Goal: Communication & Community: Participate in discussion

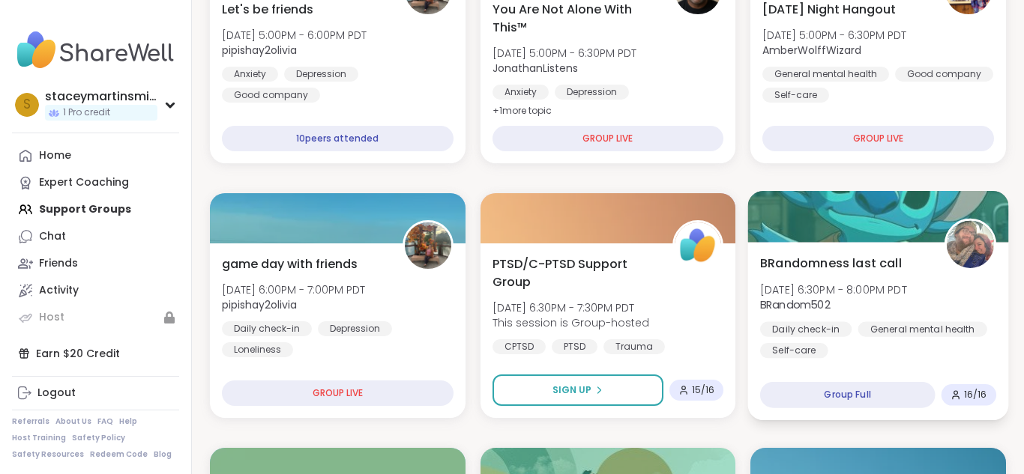
scroll to position [337, 0]
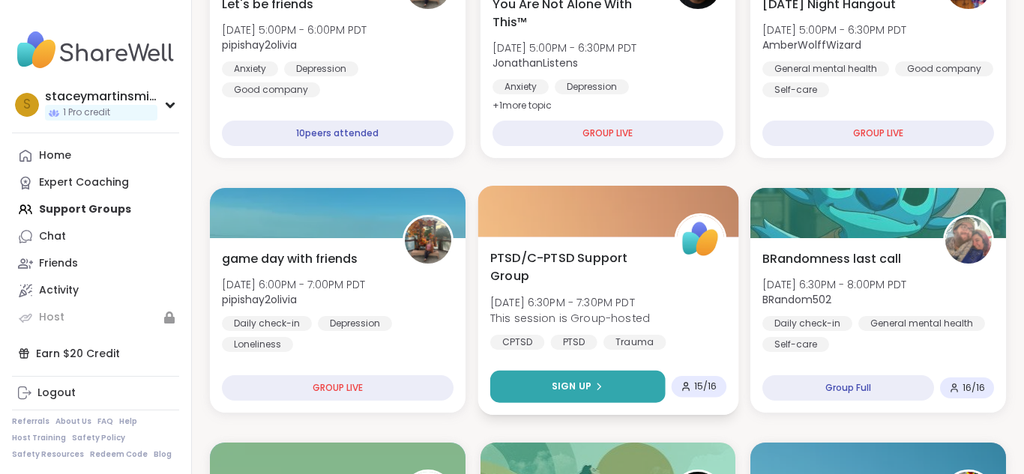
click at [623, 396] on button "Sign Up" at bounding box center [577, 387] width 175 height 32
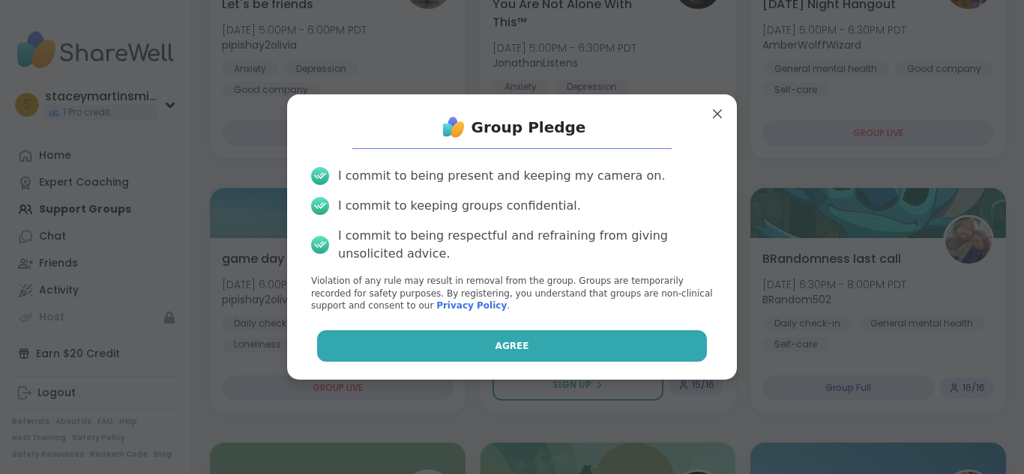
click at [586, 346] on button "Agree" at bounding box center [512, 346] width 390 height 31
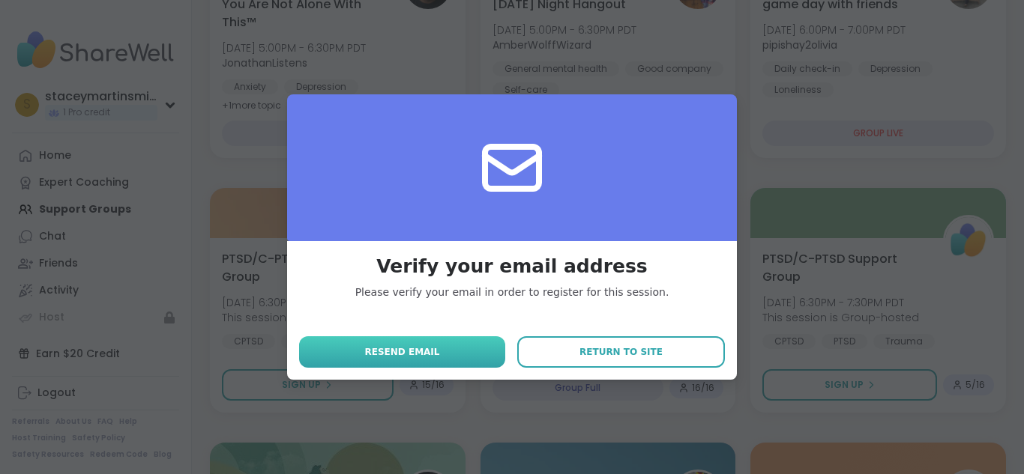
click at [478, 346] on button "Resend email" at bounding box center [402, 352] width 206 height 31
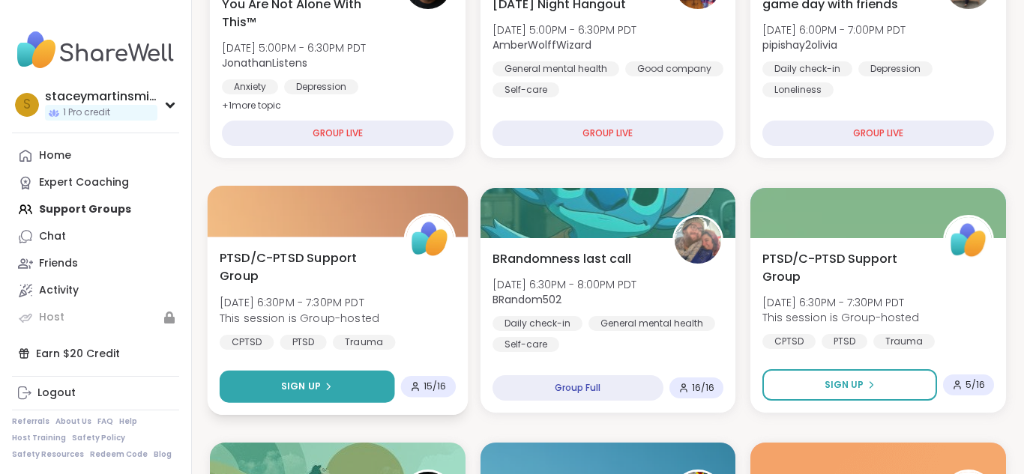
click at [341, 381] on button "Sign Up" at bounding box center [307, 387] width 175 height 32
click at [366, 372] on button "Sign Up" at bounding box center [307, 387] width 175 height 32
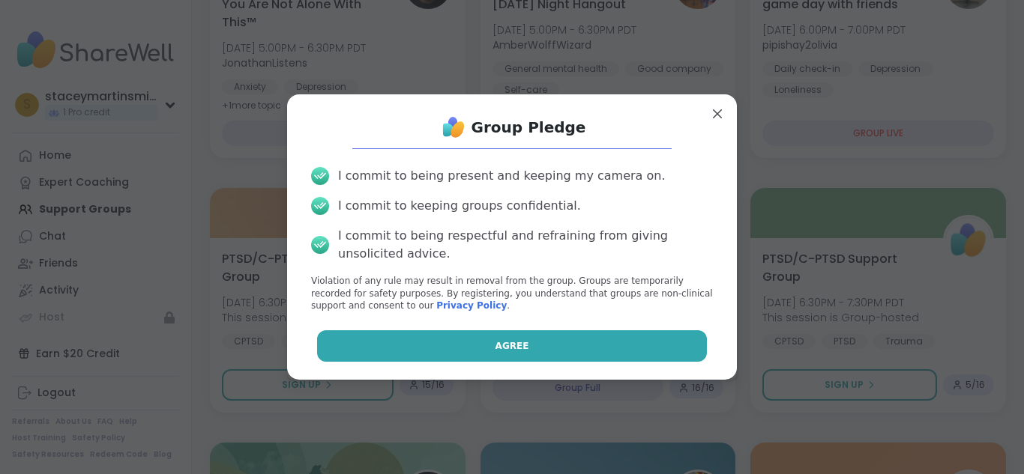
click at [441, 342] on button "Agree" at bounding box center [512, 346] width 390 height 31
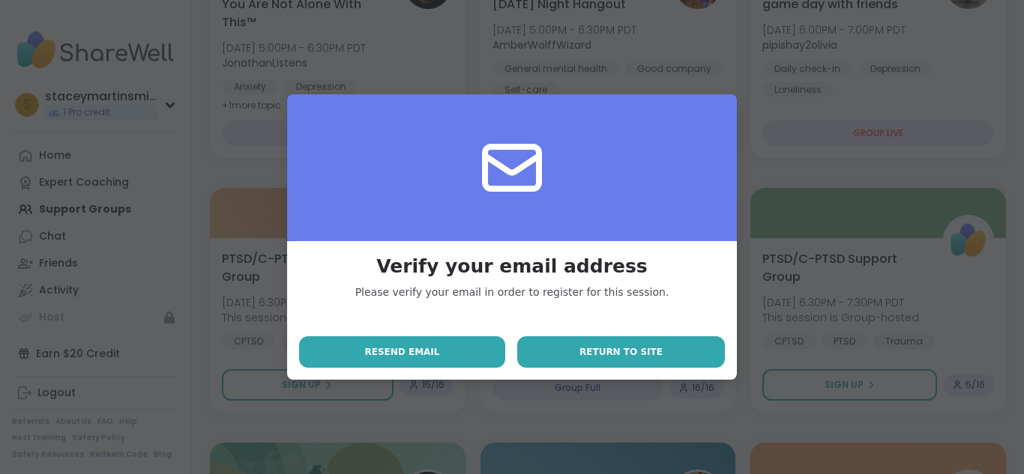
click at [551, 343] on button "Return to site" at bounding box center [621, 352] width 208 height 31
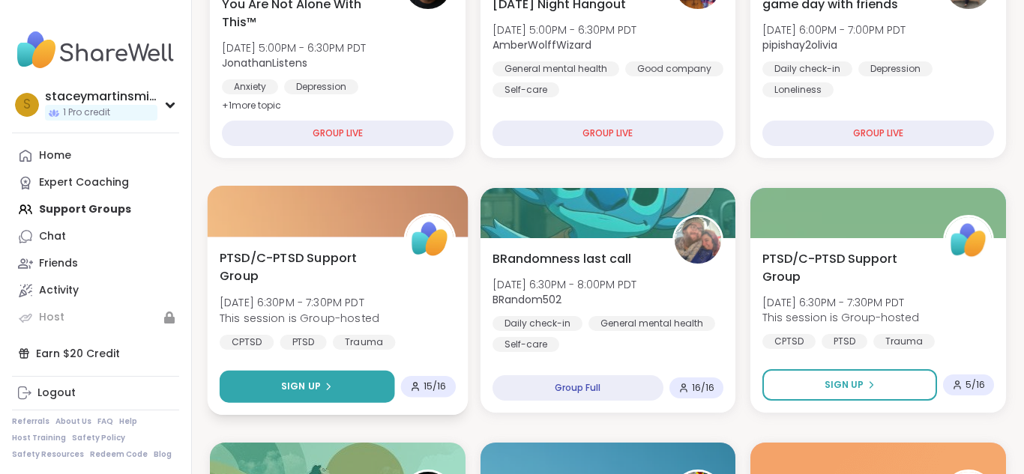
click at [369, 376] on button "Sign Up" at bounding box center [307, 387] width 175 height 32
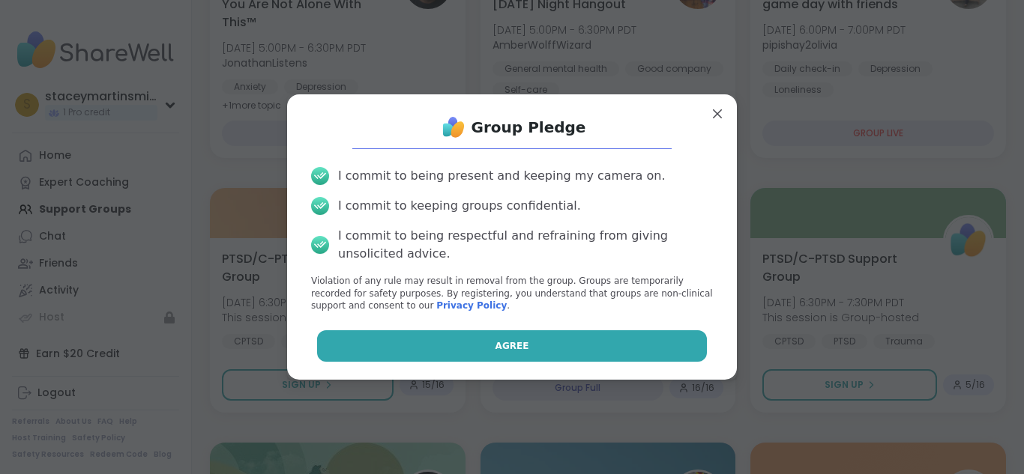
click at [412, 342] on button "Agree" at bounding box center [512, 346] width 390 height 31
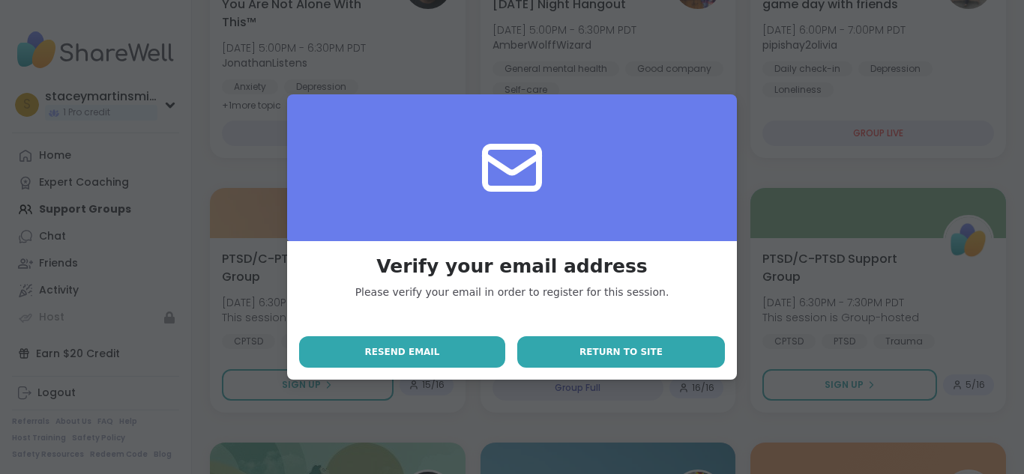
click at [552, 361] on button "Return to site" at bounding box center [621, 352] width 208 height 31
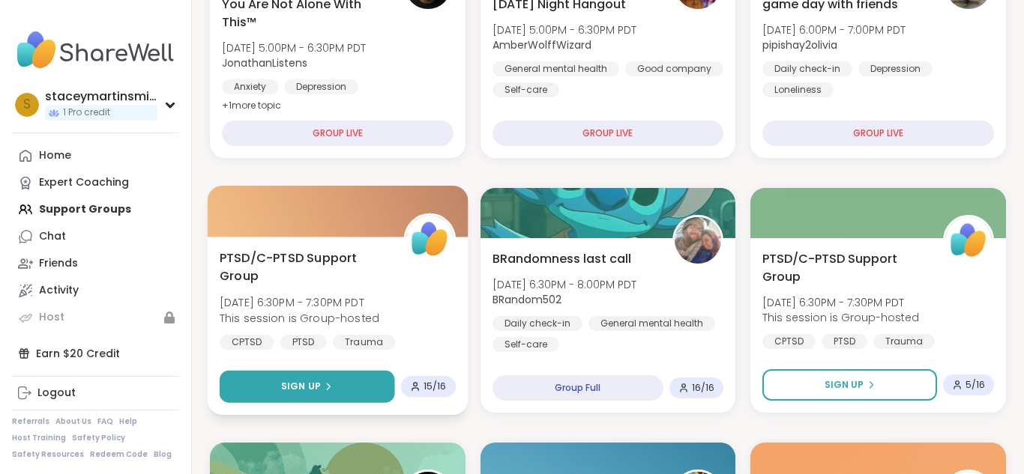
click at [376, 392] on button "Sign Up" at bounding box center [307, 387] width 175 height 32
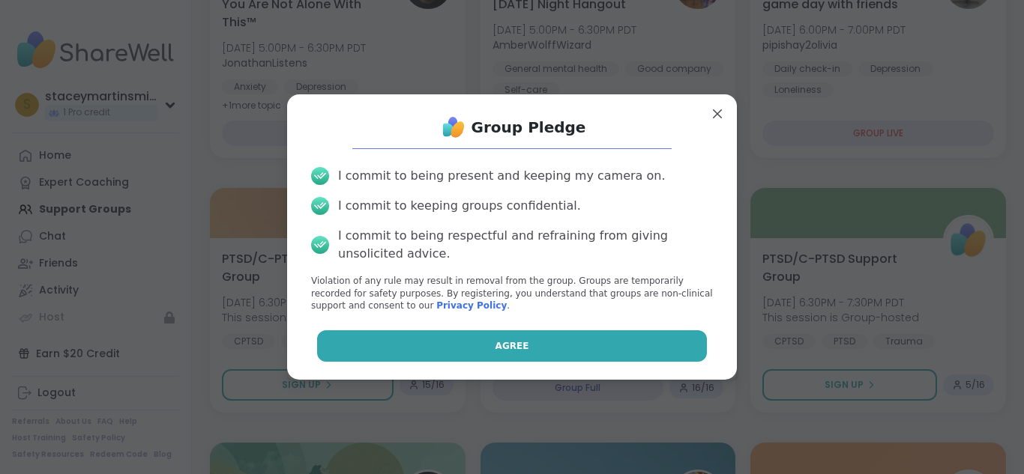
click at [462, 349] on button "Agree" at bounding box center [512, 346] width 390 height 31
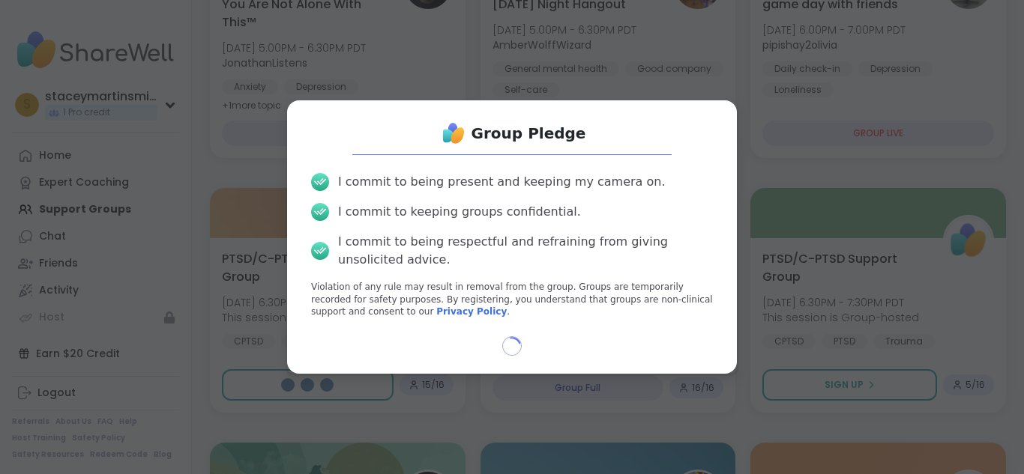
select select "**"
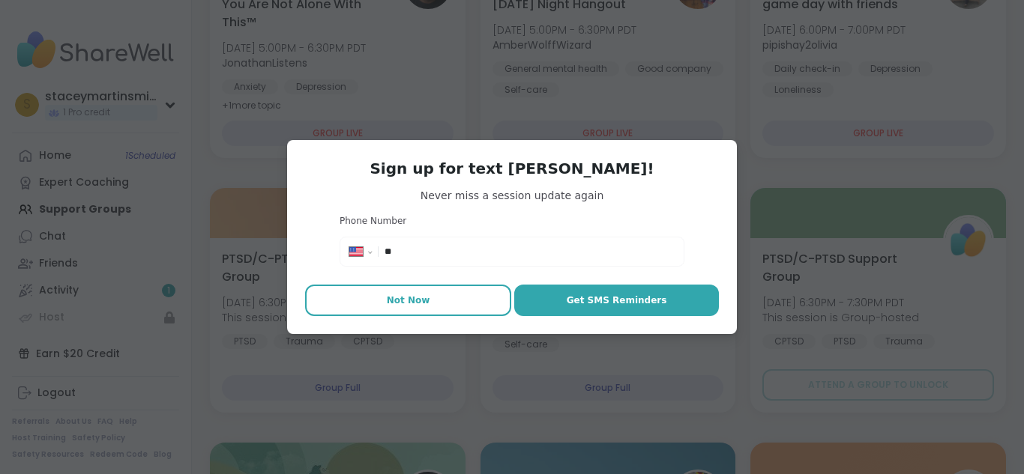
click at [424, 302] on span "Not Now" at bounding box center [408, 300] width 43 height 13
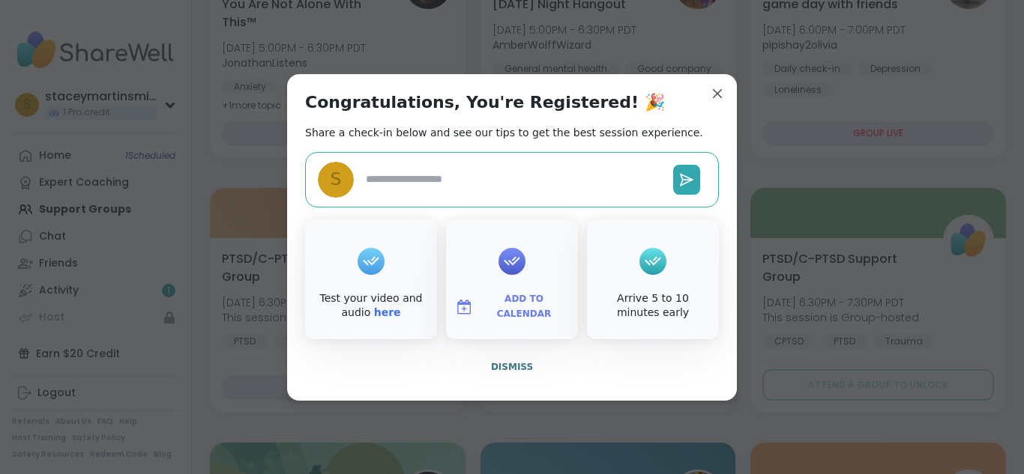
click at [498, 177] on textarea at bounding box center [513, 180] width 307 height 28
type textarea "*"
type textarea "**"
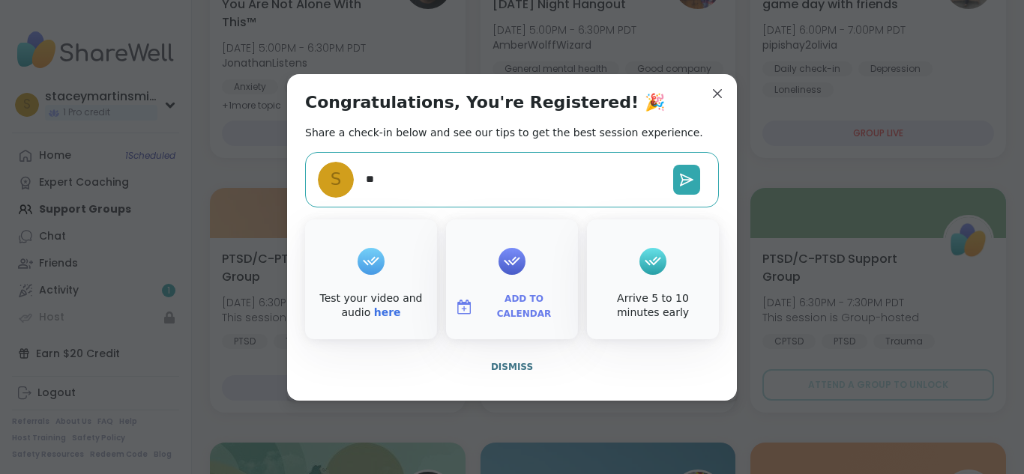
type textarea "*"
type textarea "***"
type textarea "*"
type textarea "*****"
type textarea "*"
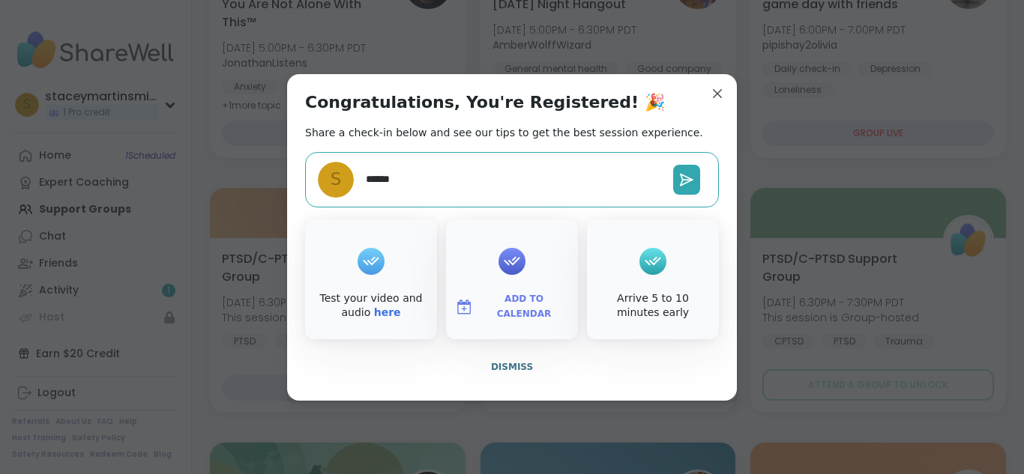
type textarea "******"
type textarea "*"
type textarea "*********"
type textarea "*"
type textarea "**********"
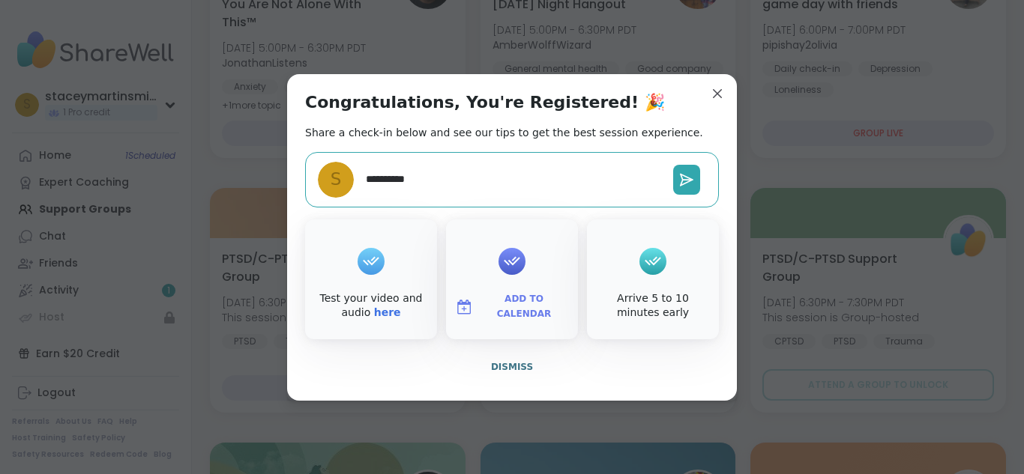
type textarea "*"
type textarea "**********"
type textarea "*"
type textarea "**********"
type textarea "*"
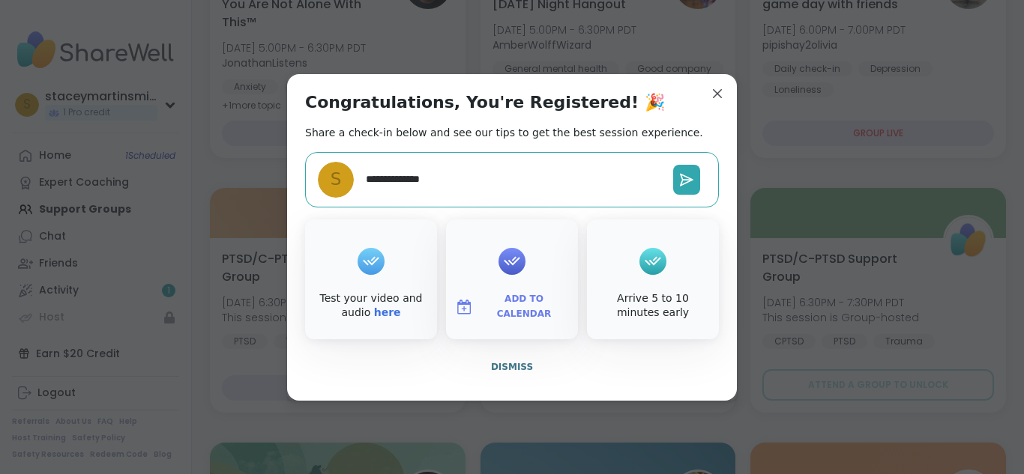
type textarea "**********"
type textarea "*"
type textarea "**********"
click at [681, 179] on icon at bounding box center [686, 179] width 15 height 15
type textarea "*"
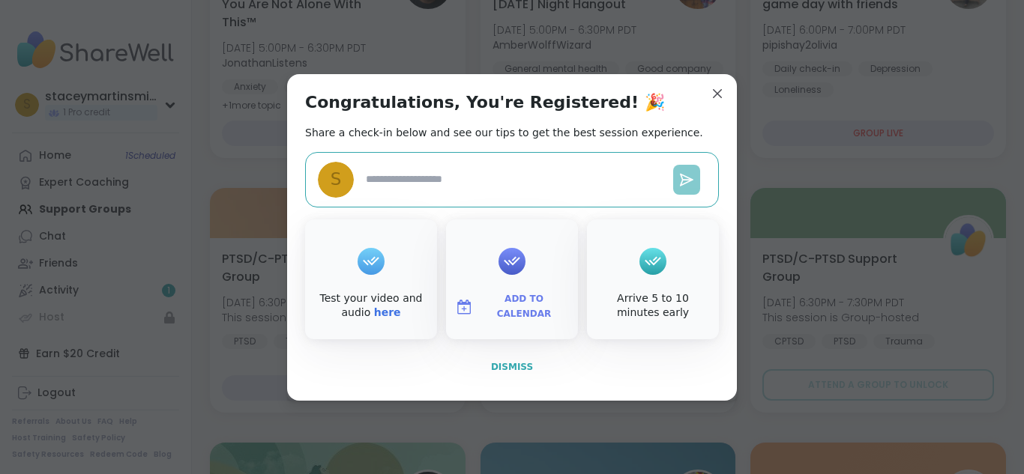
click at [570, 360] on button "Dismiss" at bounding box center [512, 366] width 414 height 31
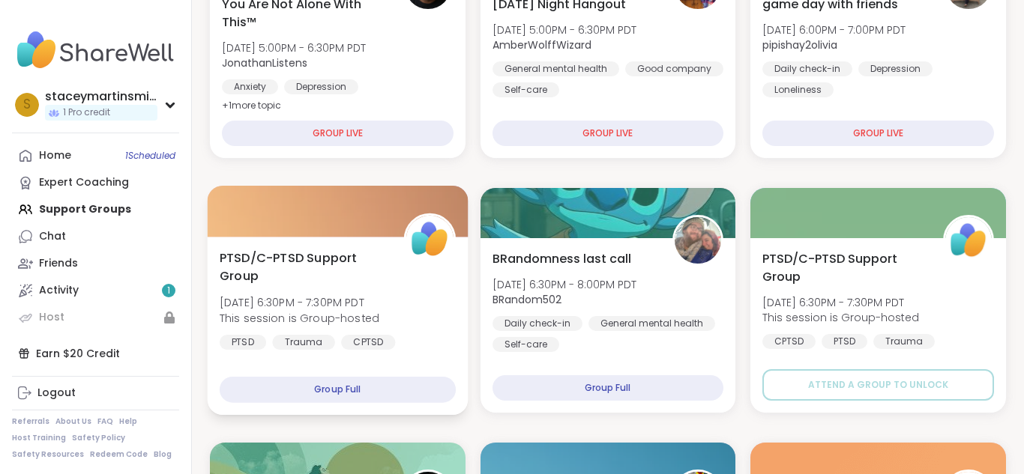
click at [430, 390] on div "Group Full" at bounding box center [338, 390] width 236 height 26
click at [418, 344] on div "PTSD/C-[MEDICAL_DATA] Support Group [DATE] 6:30PM - 7:30PM PDT This session is …" at bounding box center [338, 299] width 236 height 101
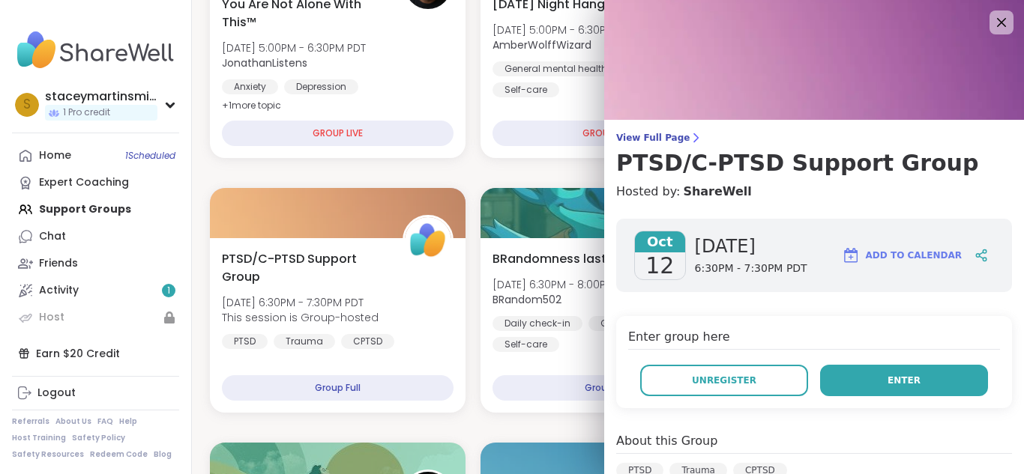
click at [865, 374] on button "Enter" at bounding box center [904, 380] width 168 height 31
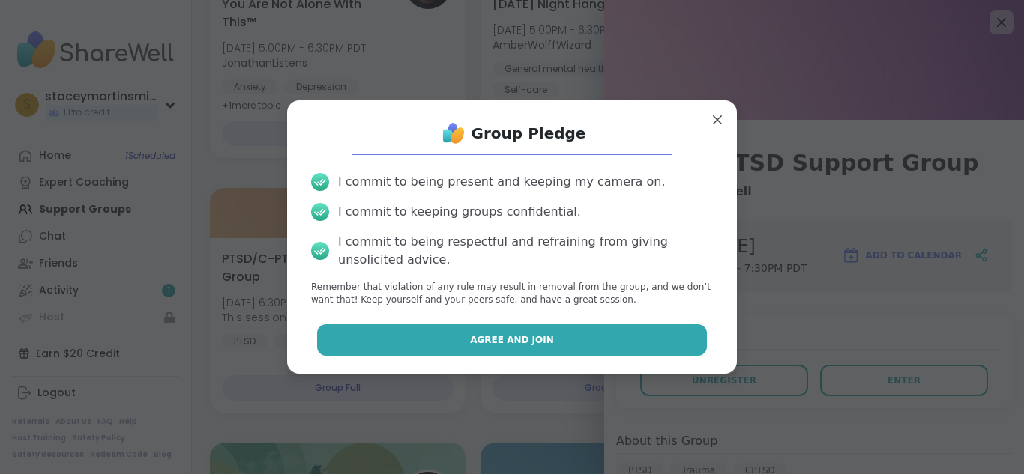
click at [594, 341] on button "Agree and Join" at bounding box center [512, 340] width 390 height 31
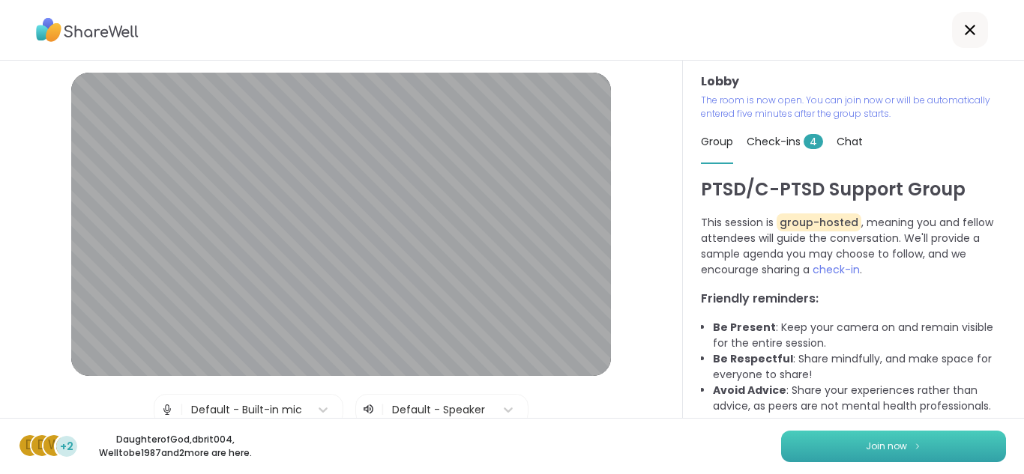
click at [887, 454] on button "Join now" at bounding box center [893, 446] width 225 height 31
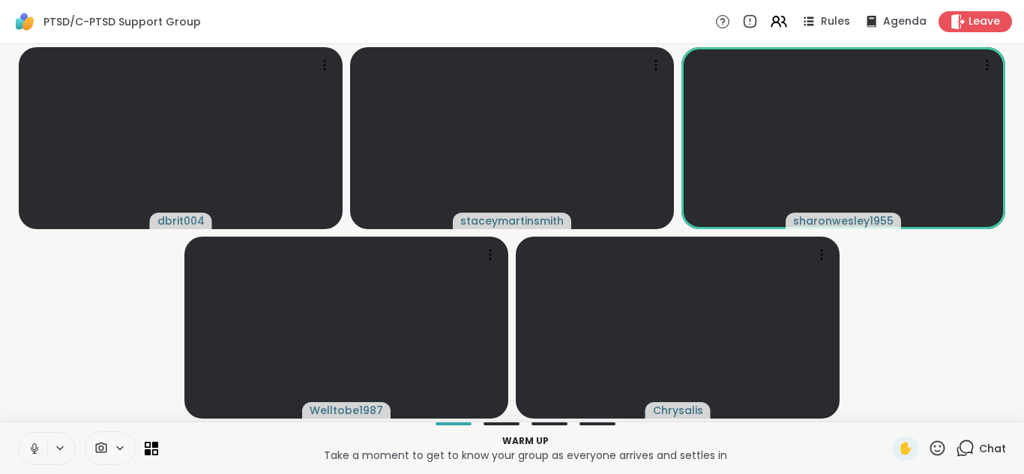
click at [39, 448] on icon at bounding box center [34, 448] width 13 height 13
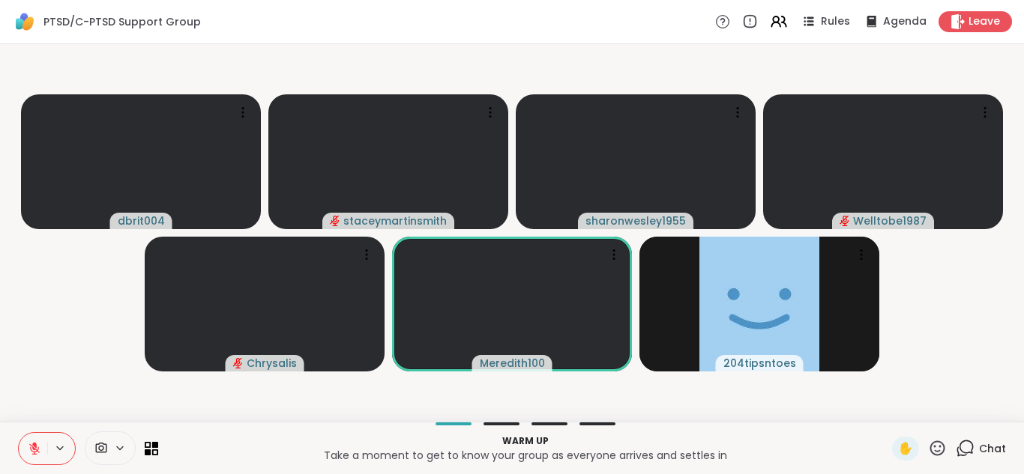
click at [100, 452] on icon at bounding box center [101, 448] width 11 height 10
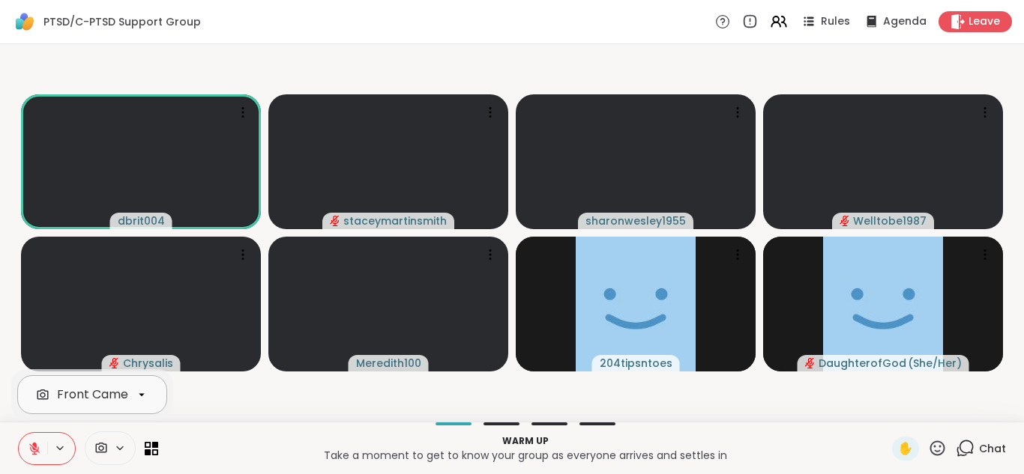
click at [140, 396] on icon at bounding box center [141, 394] width 13 height 13
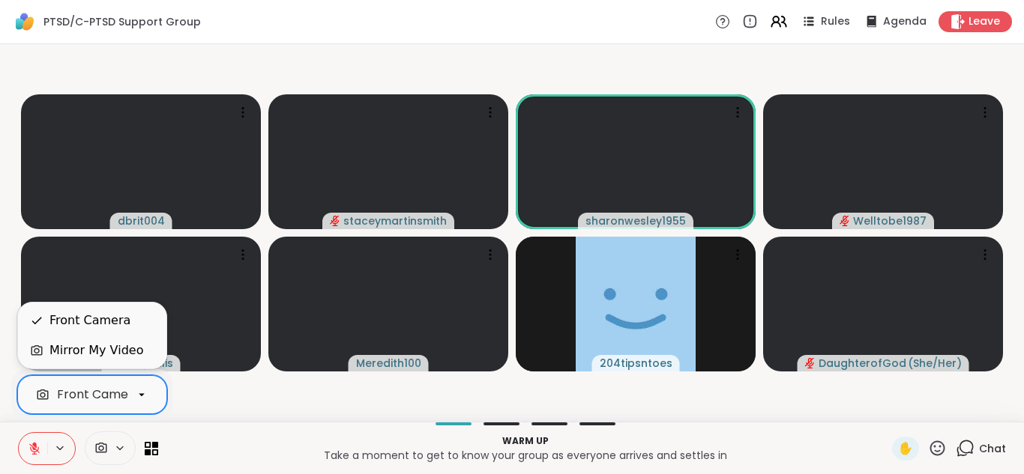
click at [103, 447] on icon at bounding box center [101, 448] width 11 height 10
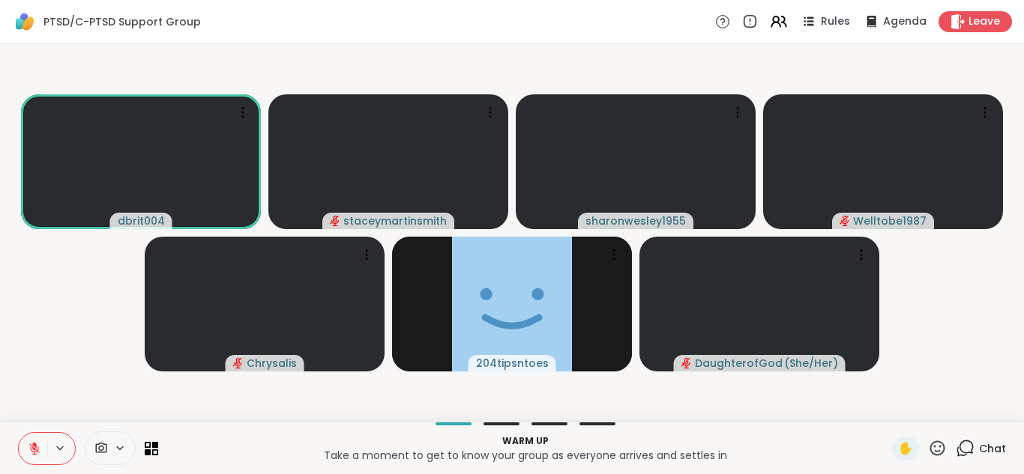
click at [98, 447] on icon at bounding box center [101, 448] width 11 height 10
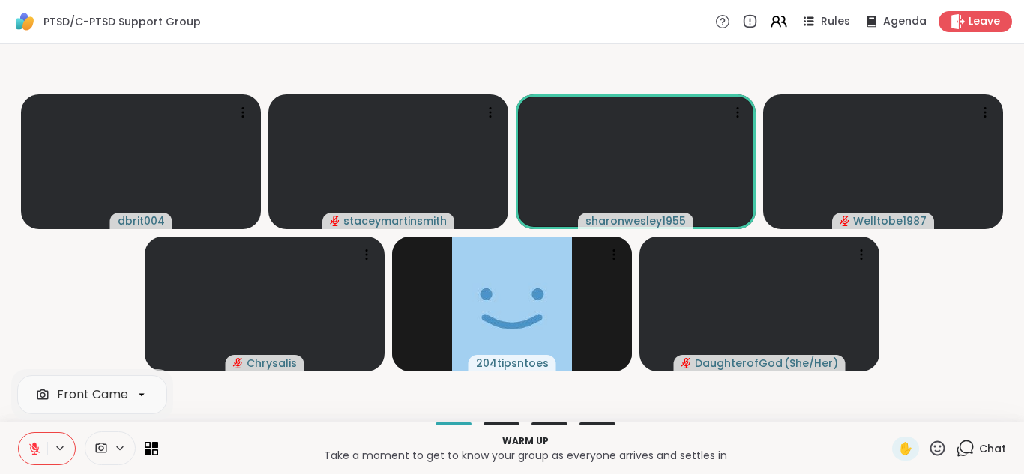
click at [96, 398] on div "Front Camera" at bounding box center [99, 395] width 84 height 18
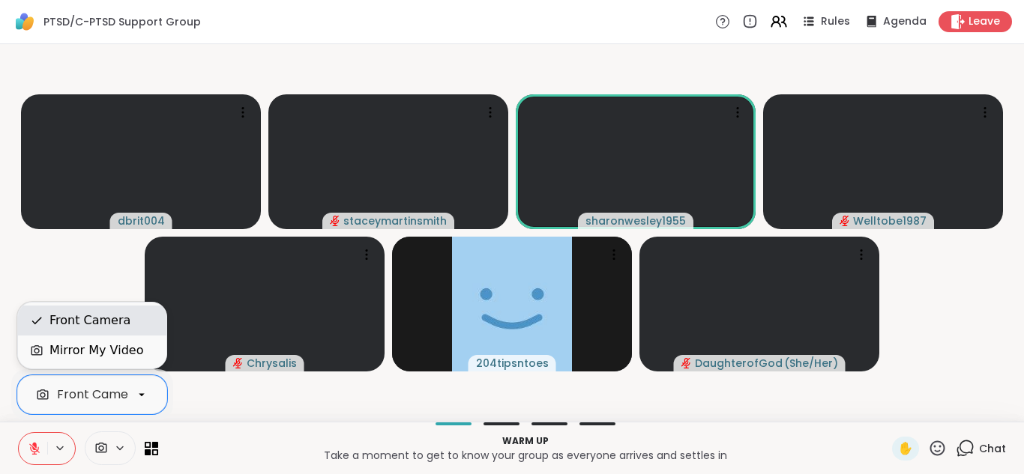
click at [106, 328] on div "Front Camera" at bounding box center [89, 321] width 81 height 18
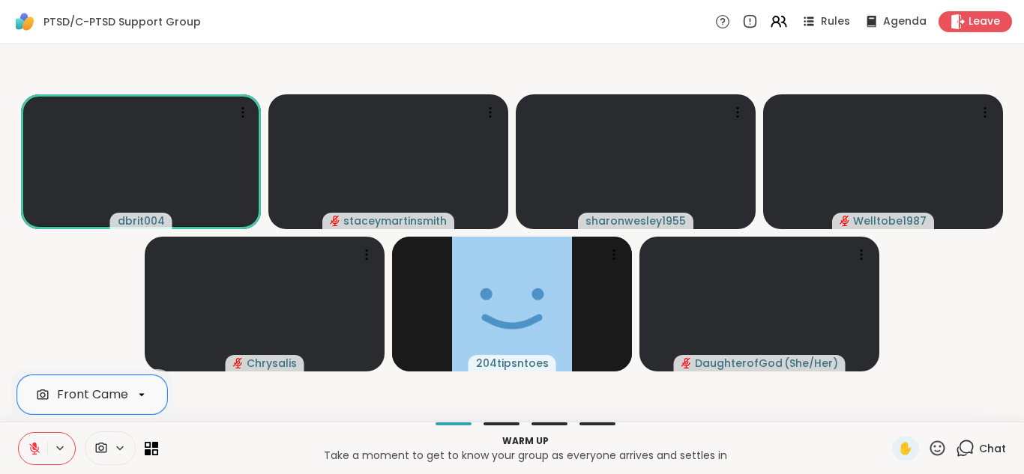
click at [184, 450] on p "Take a moment to get to know your group as everyone arrives and settles in" at bounding box center [525, 455] width 716 height 15
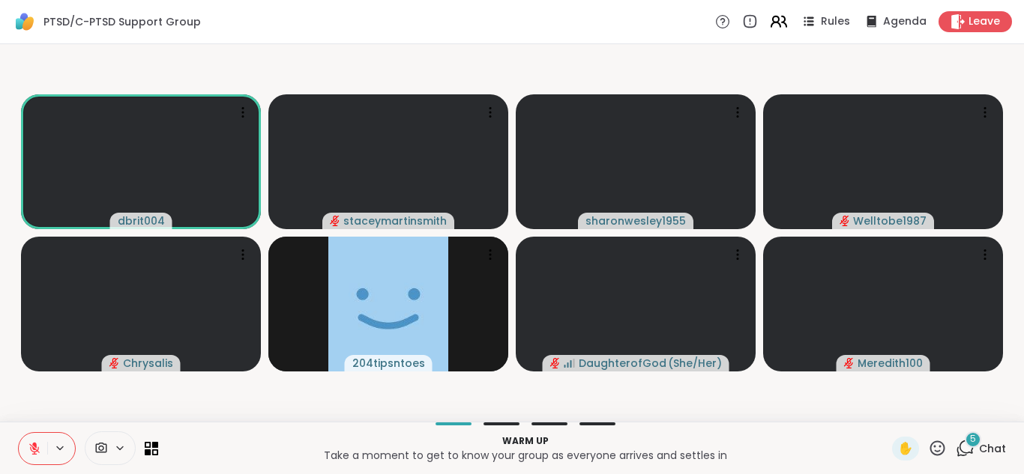
click at [780, 24] on icon at bounding box center [775, 24] width 9 height 4
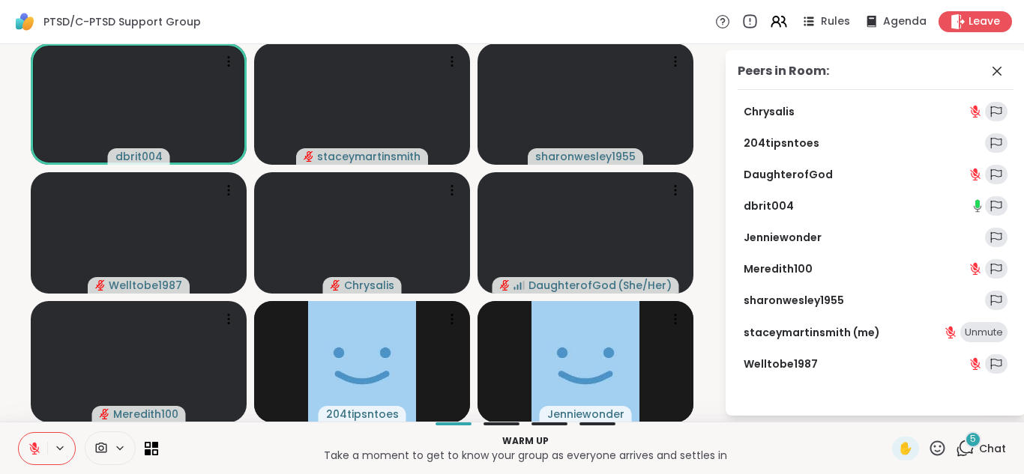
click at [753, 21] on icon at bounding box center [749, 21] width 16 height 16
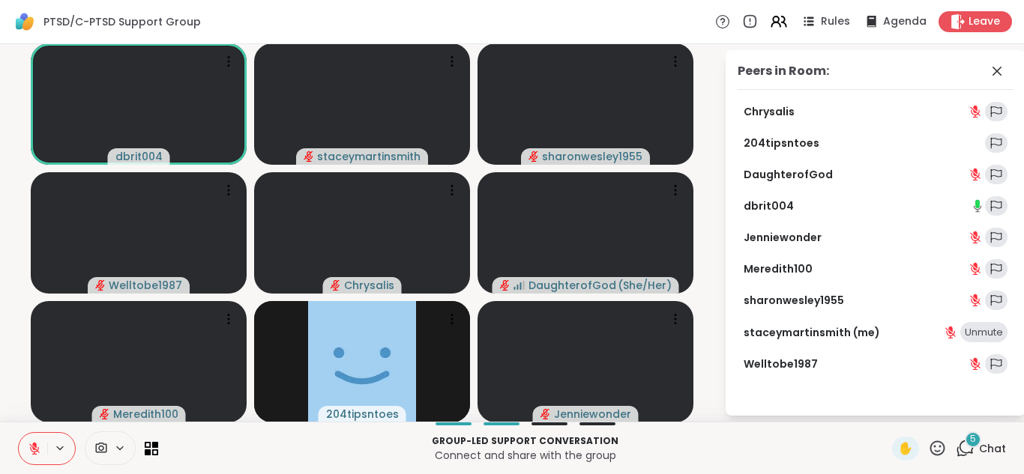
scroll to position [1, 0]
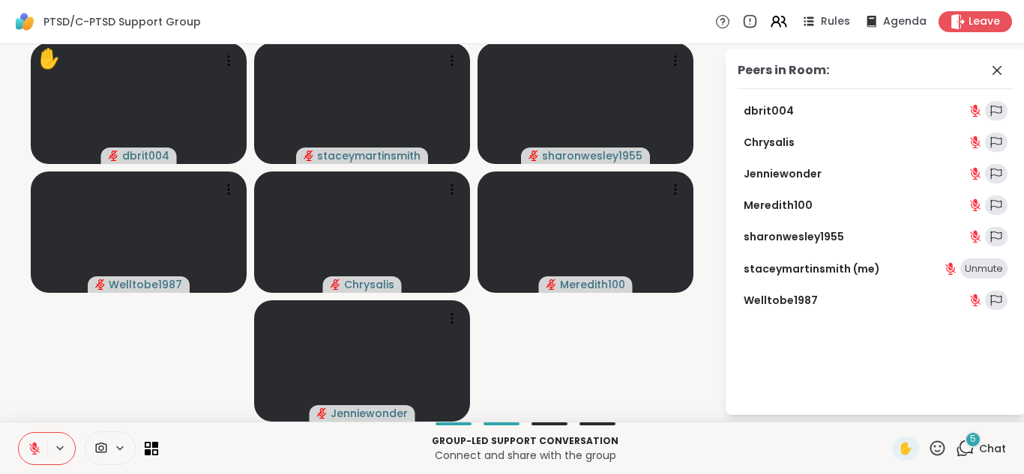
click at [43, 449] on button at bounding box center [33, 448] width 28 height 31
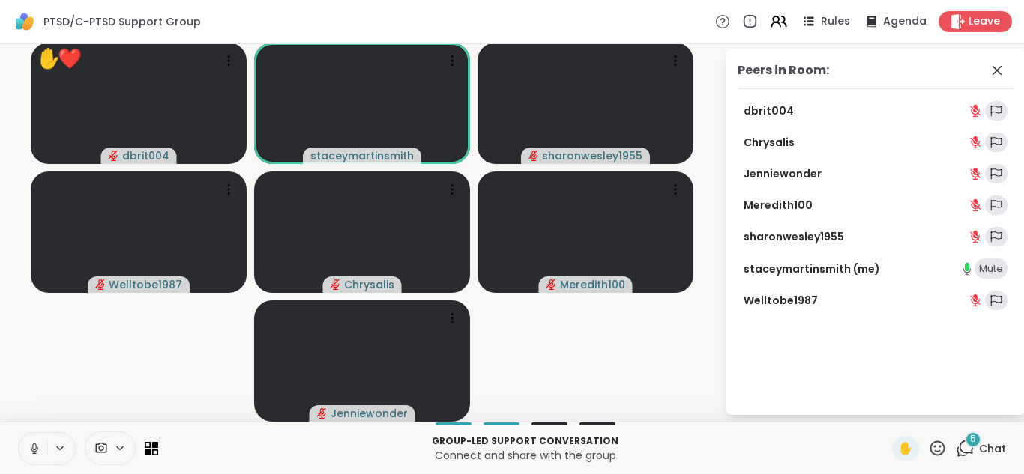
click at [43, 449] on button at bounding box center [33, 448] width 28 height 31
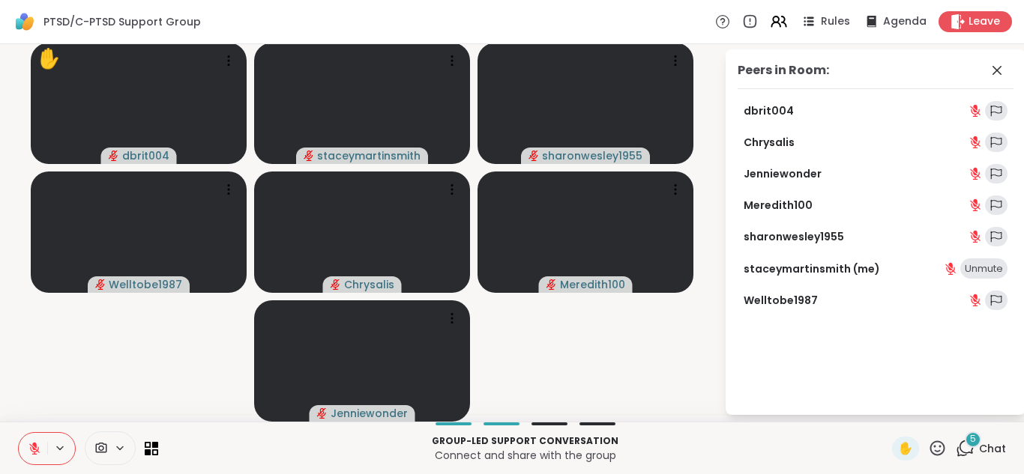
click at [43, 449] on button at bounding box center [33, 448] width 28 height 31
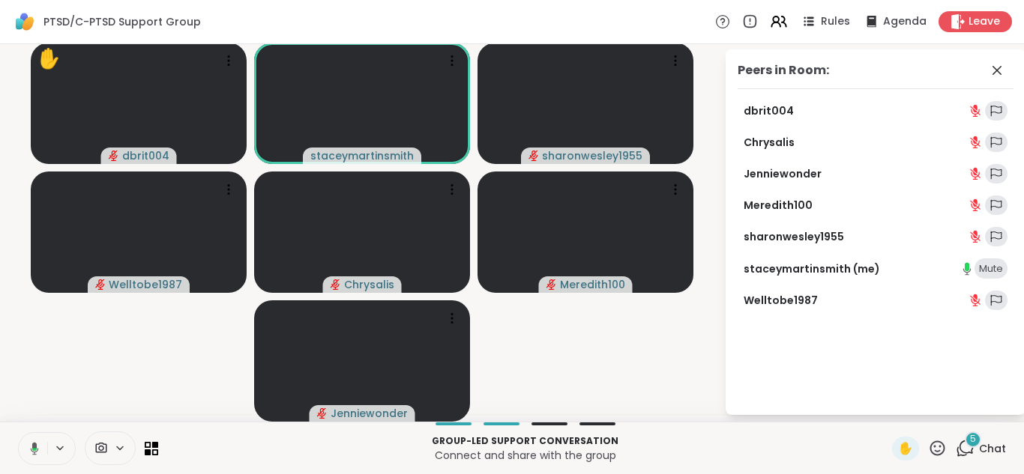
click at [43, 449] on button at bounding box center [31, 448] width 31 height 31
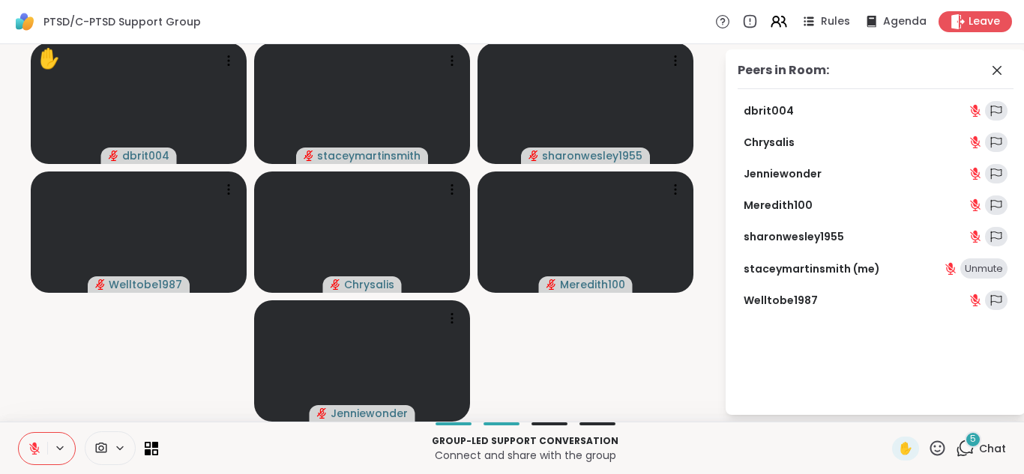
click at [43, 449] on button at bounding box center [33, 448] width 28 height 31
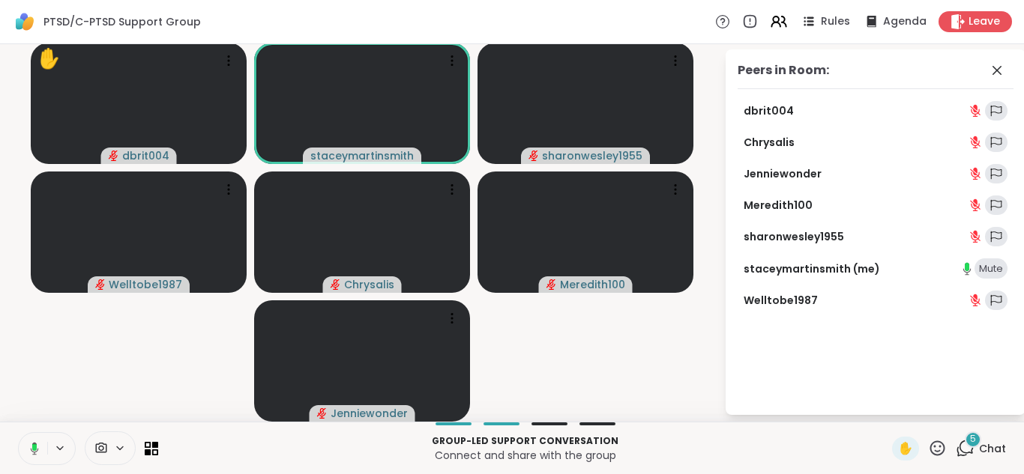
click at [43, 449] on button at bounding box center [31, 448] width 31 height 31
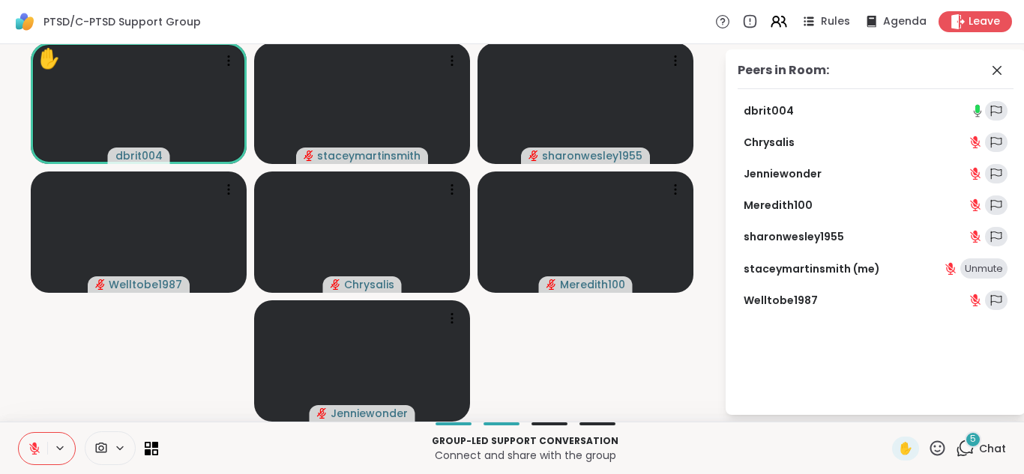
click at [43, 449] on button at bounding box center [33, 448] width 28 height 31
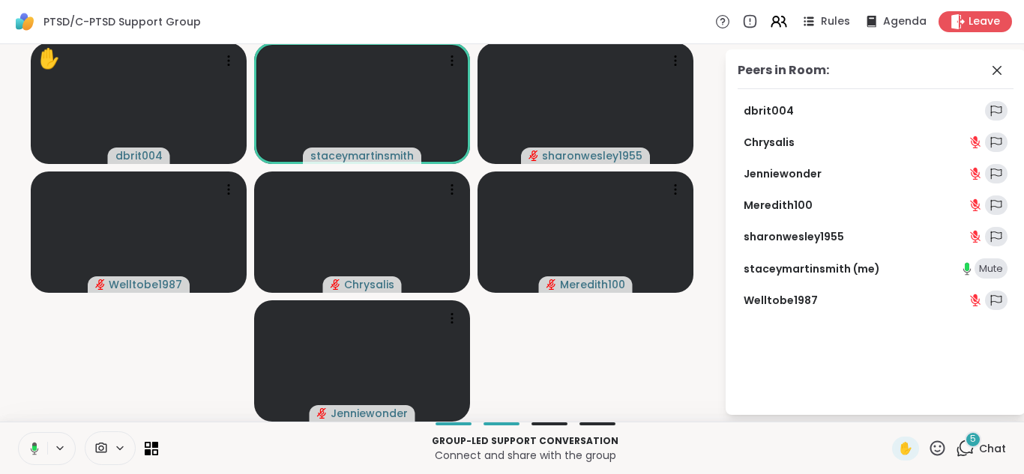
click at [43, 449] on button at bounding box center [31, 448] width 31 height 31
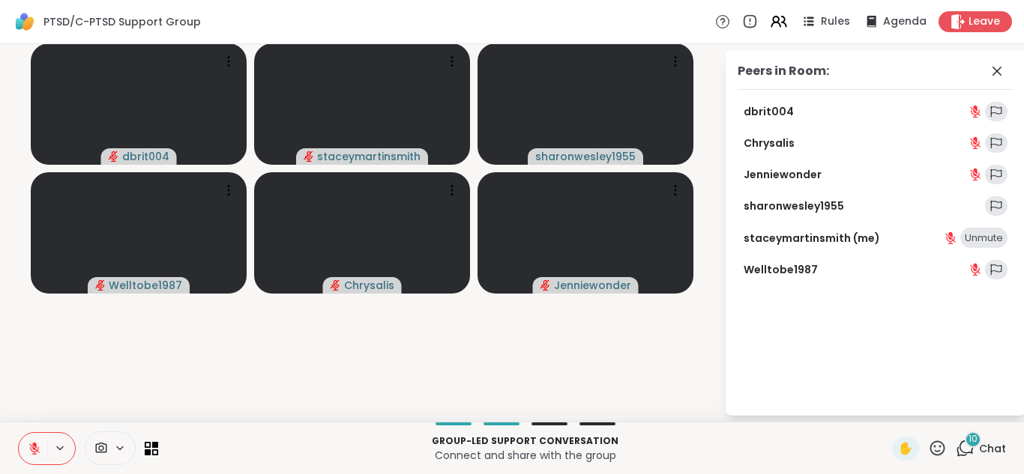
scroll to position [0, 0]
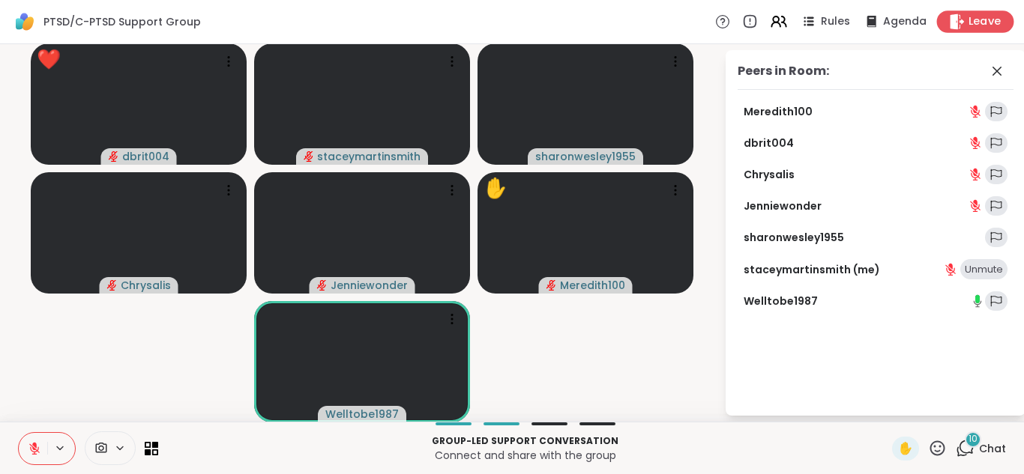
click at [974, 22] on span "Leave" at bounding box center [984, 22] width 33 height 16
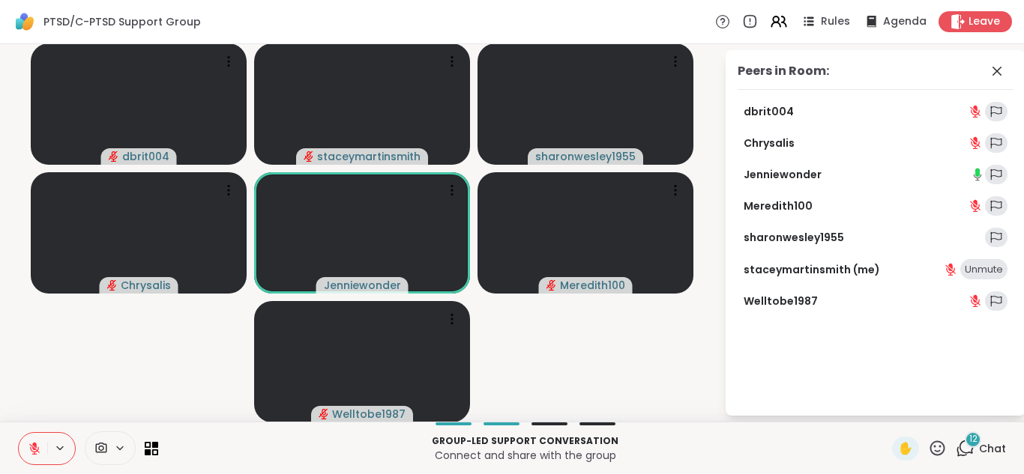
click at [972, 447] on icon at bounding box center [965, 448] width 19 height 19
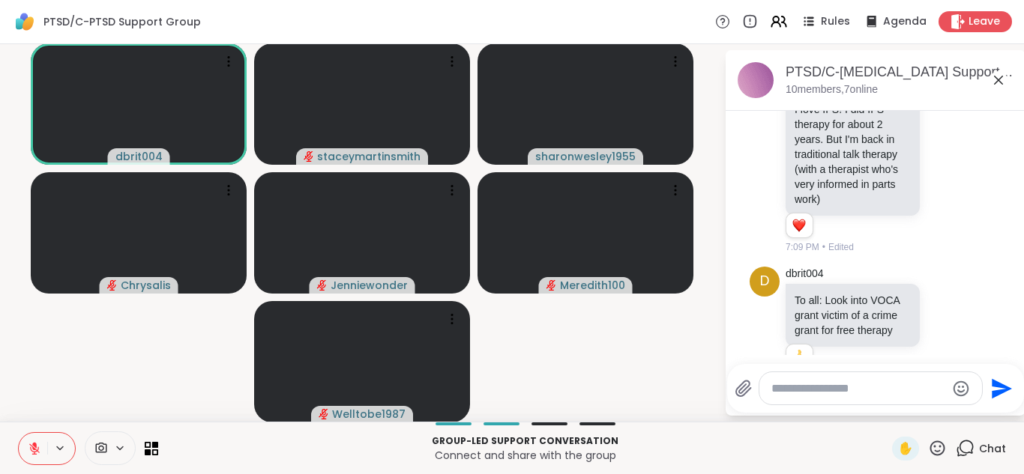
scroll to position [1316, 0]
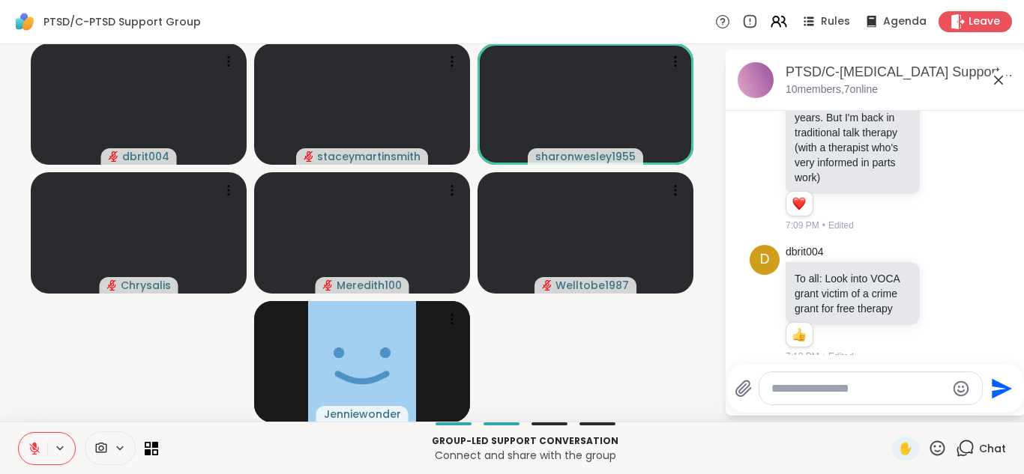
click at [821, 390] on textarea "Type your message" at bounding box center [858, 388] width 175 height 15
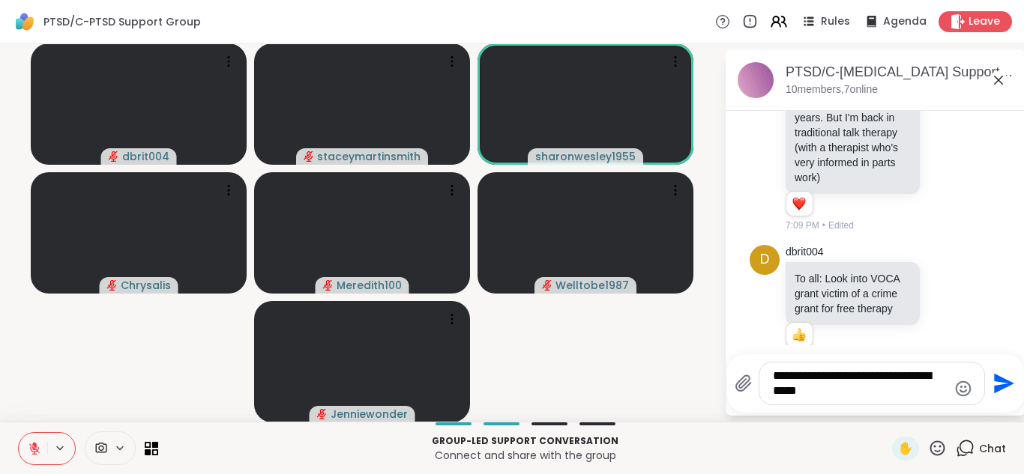
type textarea "**********"
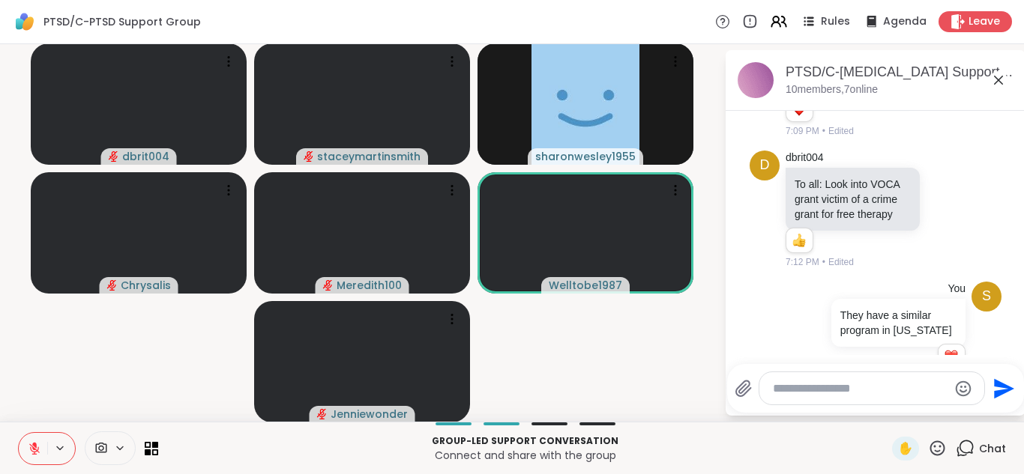
scroll to position [1432, 0]
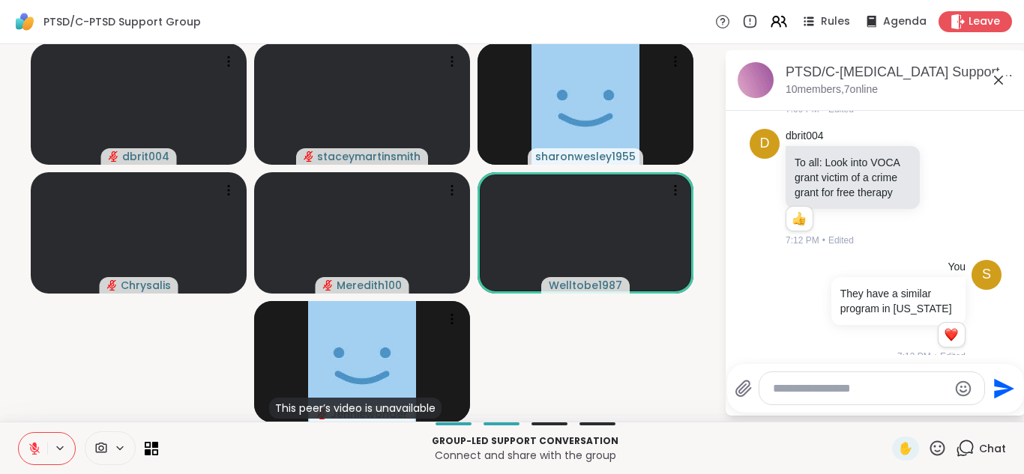
click at [938, 448] on icon at bounding box center [937, 448] width 19 height 19
click at [938, 456] on icon at bounding box center [937, 448] width 19 height 19
click at [102, 449] on icon at bounding box center [100, 448] width 13 height 14
click at [148, 450] on icon at bounding box center [148, 452] width 7 height 7
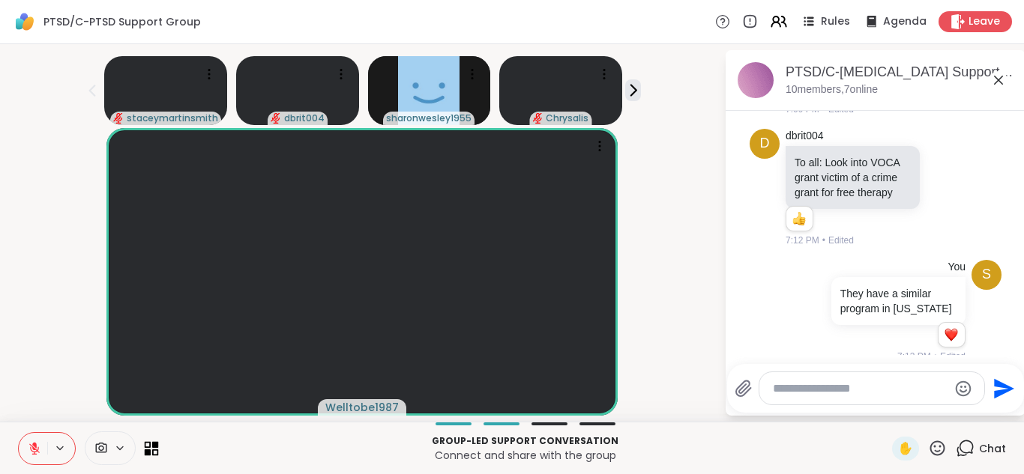
click at [148, 450] on icon at bounding box center [148, 452] width 7 height 7
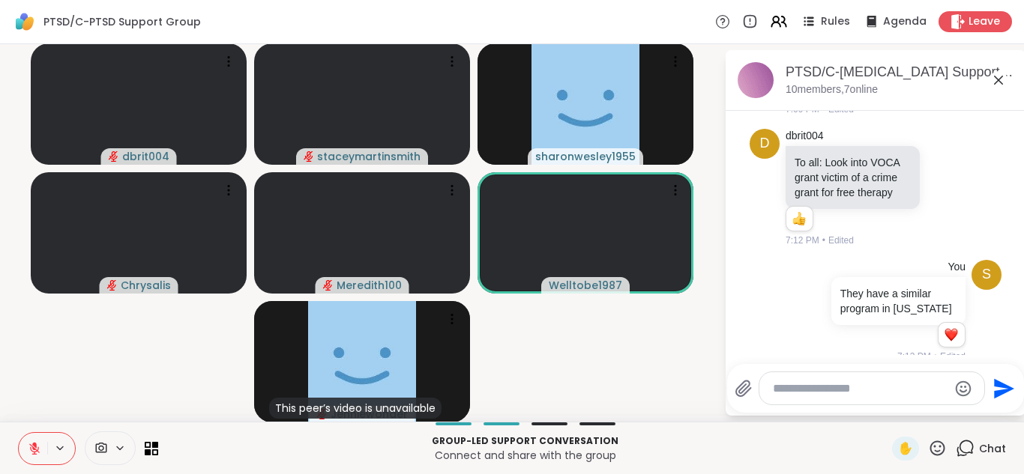
click at [116, 453] on icon at bounding box center [120, 448] width 12 height 13
click at [138, 396] on icon at bounding box center [141, 394] width 13 height 13
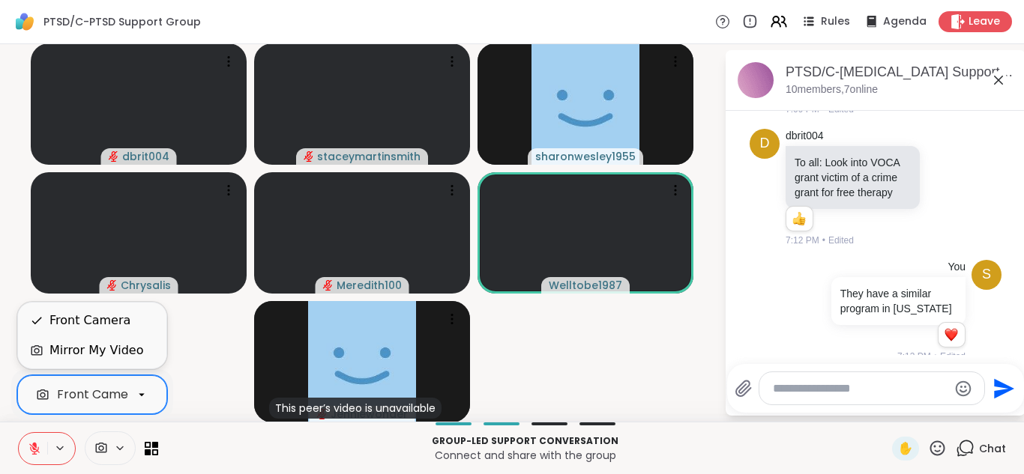
click at [192, 401] on video-player-container "dbrit004 staceymartinsmith sharonwesley1955 Chrysalis Meredith100 Welltobe1987 …" at bounding box center [362, 233] width 706 height 366
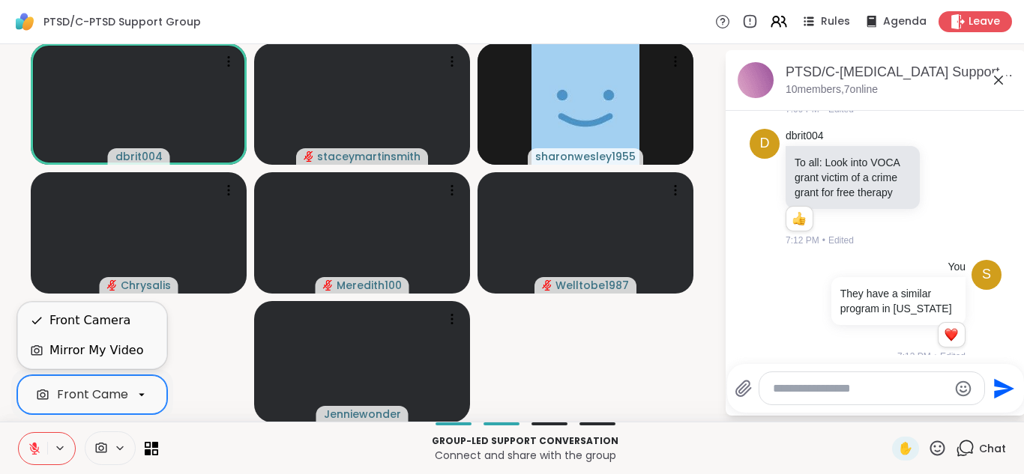
click at [44, 444] on button at bounding box center [33, 448] width 28 height 31
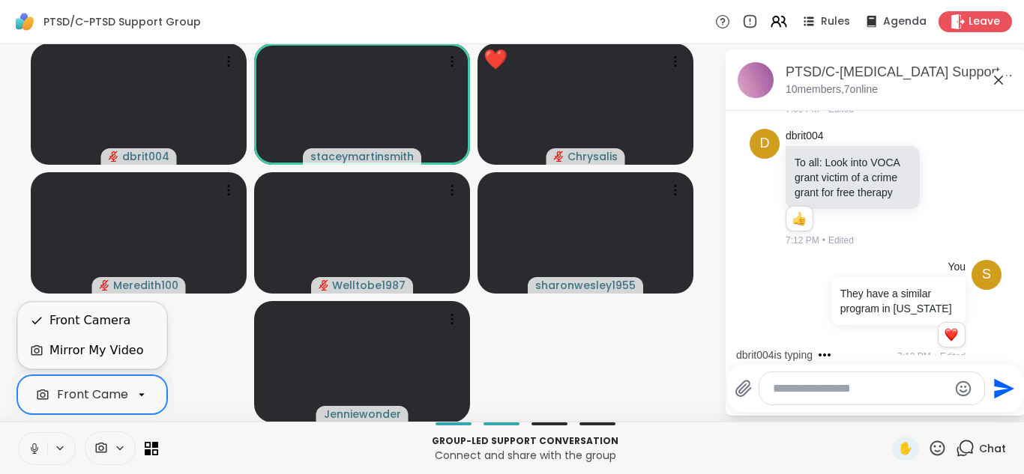
click at [44, 444] on button at bounding box center [33, 448] width 28 height 31
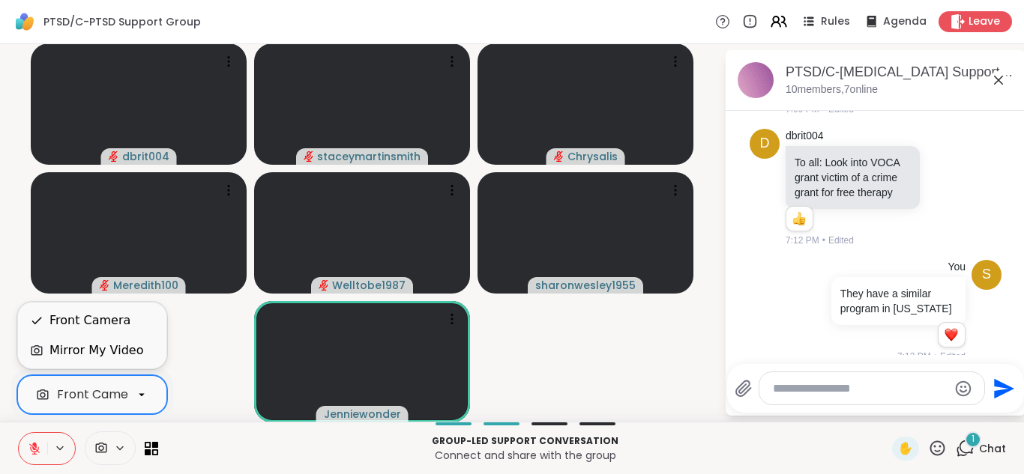
scroll to position [1512, 0]
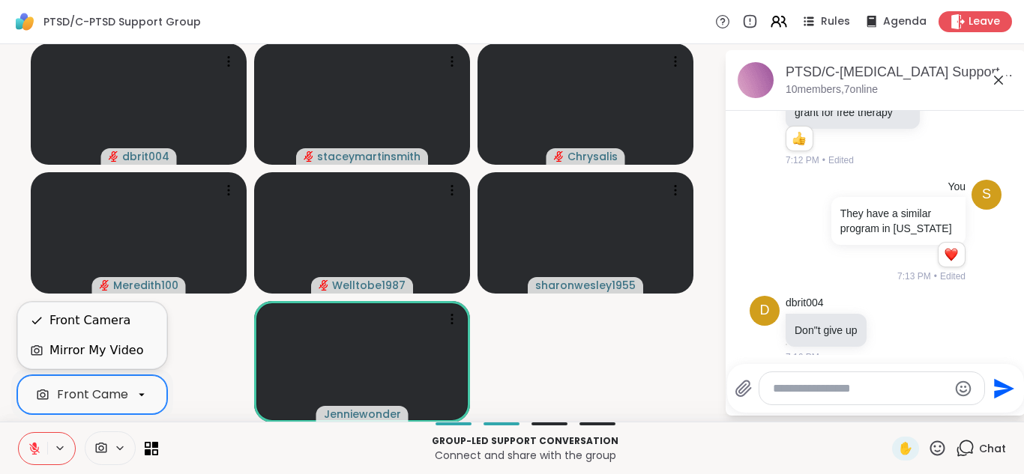
click at [40, 445] on icon at bounding box center [34, 448] width 13 height 13
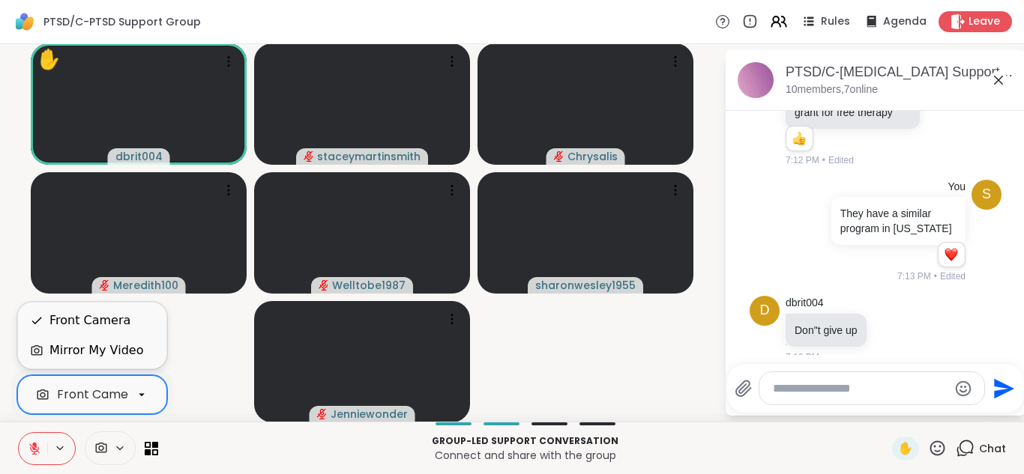
click at [31, 446] on icon at bounding box center [34, 448] width 13 height 13
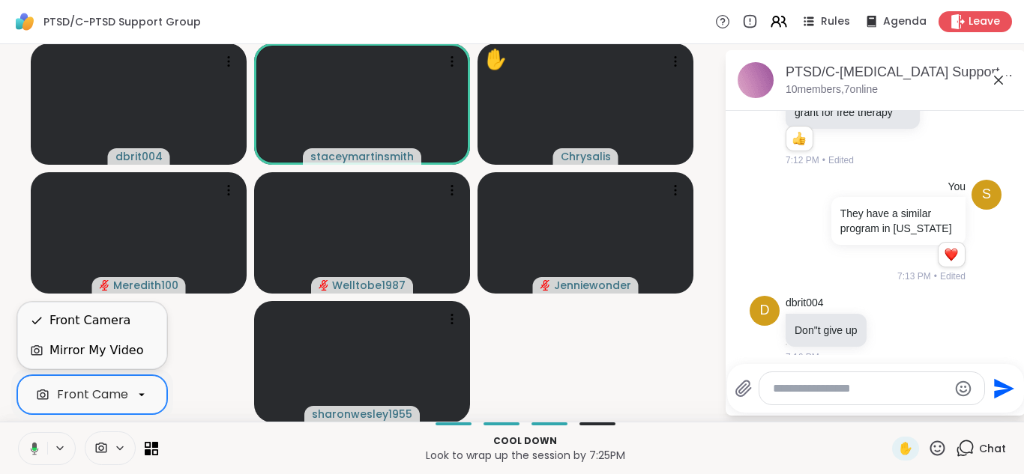
click at [31, 446] on icon at bounding box center [31, 448] width 13 height 13
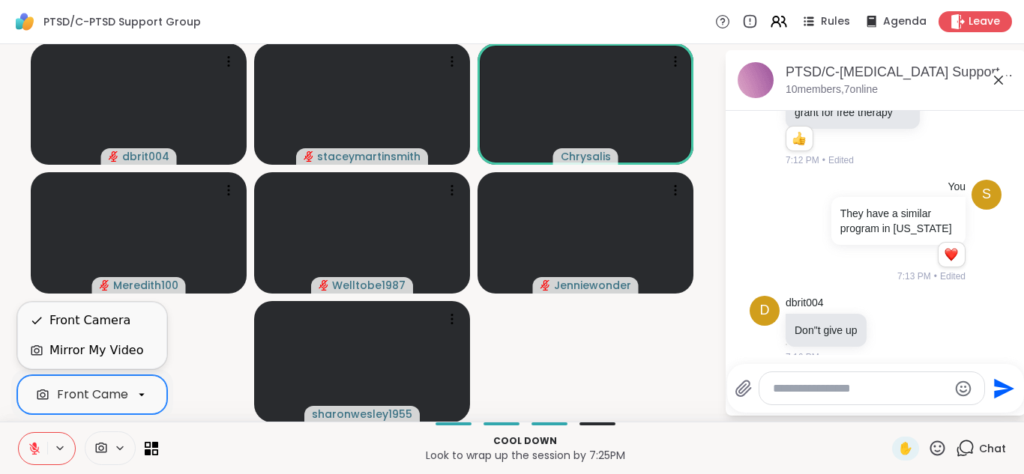
scroll to position [1607, 0]
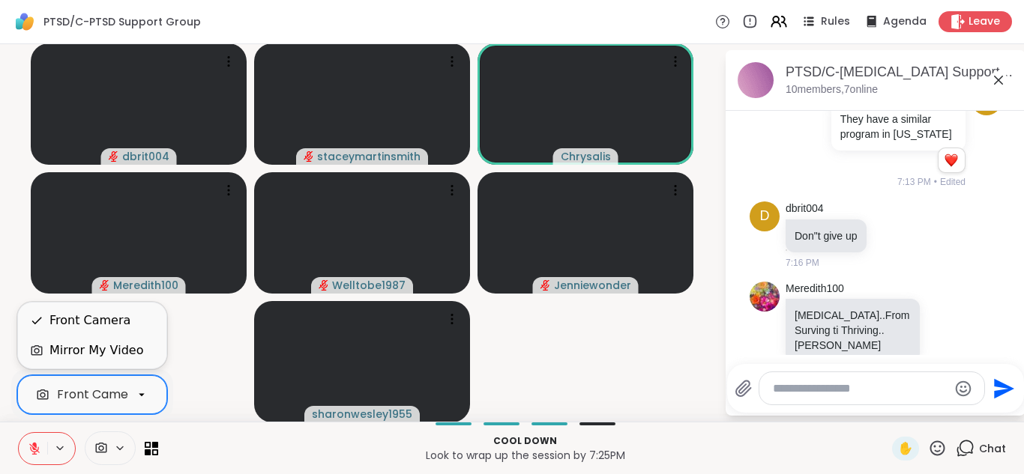
click at [849, 386] on textarea "Type your message" at bounding box center [860, 388] width 175 height 15
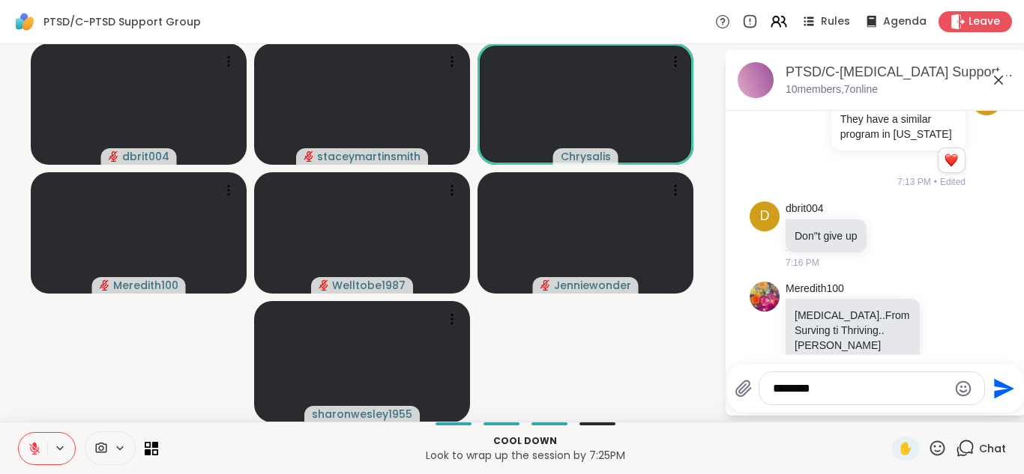
type textarea "*********"
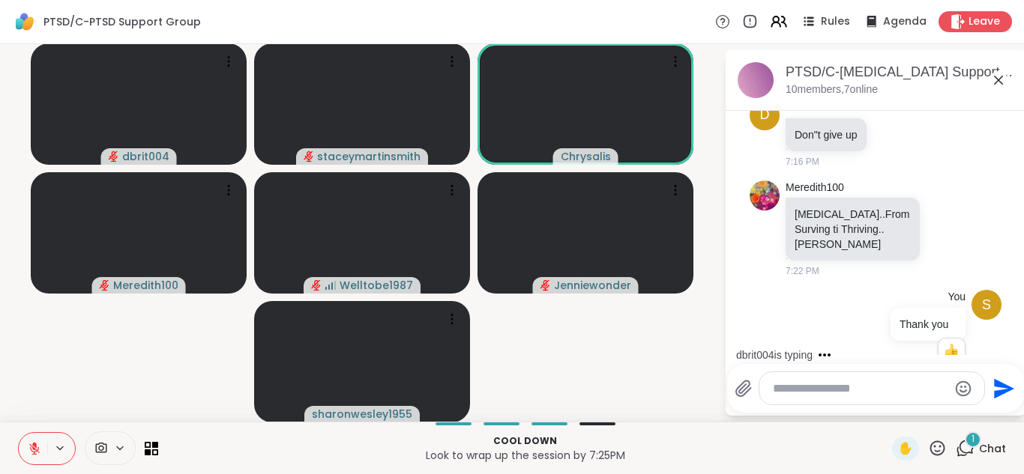
scroll to position [1818, 0]
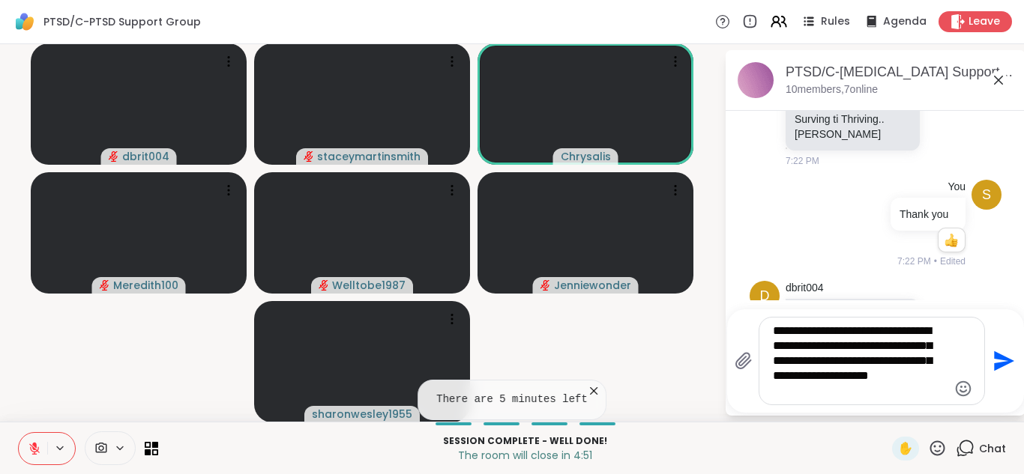
type textarea "**********"
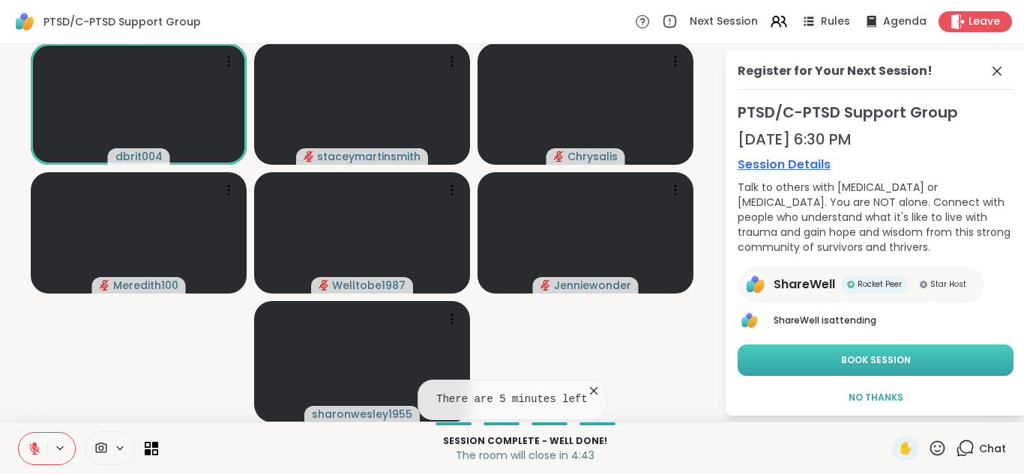
click at [938, 360] on button "Book Session" at bounding box center [875, 360] width 276 height 31
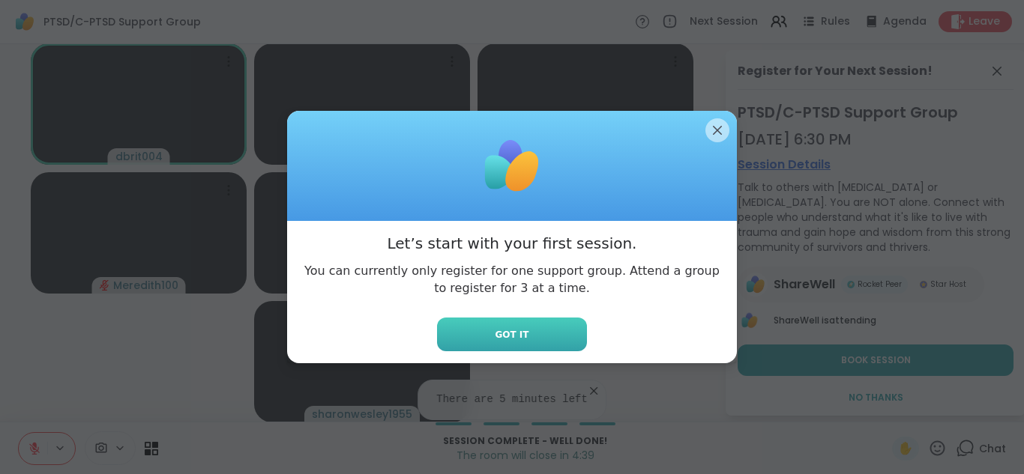
click at [536, 331] on button "Got it" at bounding box center [512, 335] width 150 height 34
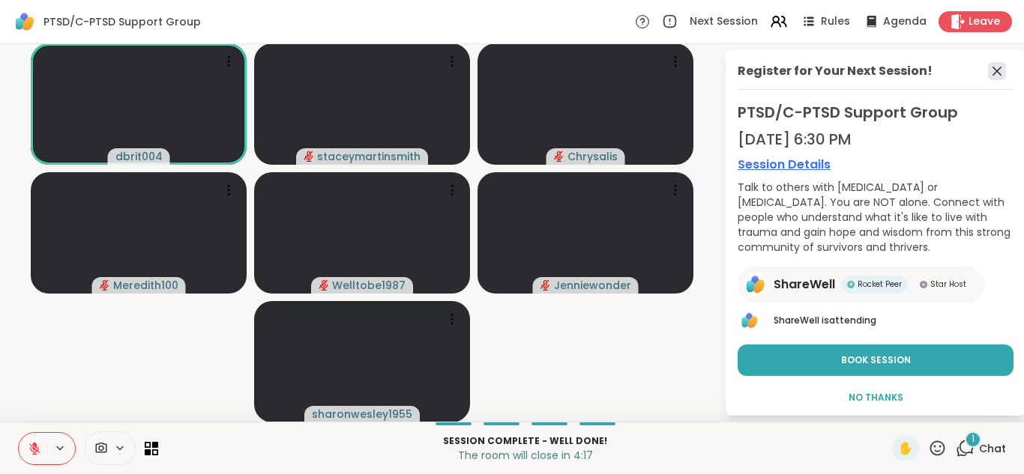
click at [992, 75] on icon at bounding box center [996, 71] width 9 height 9
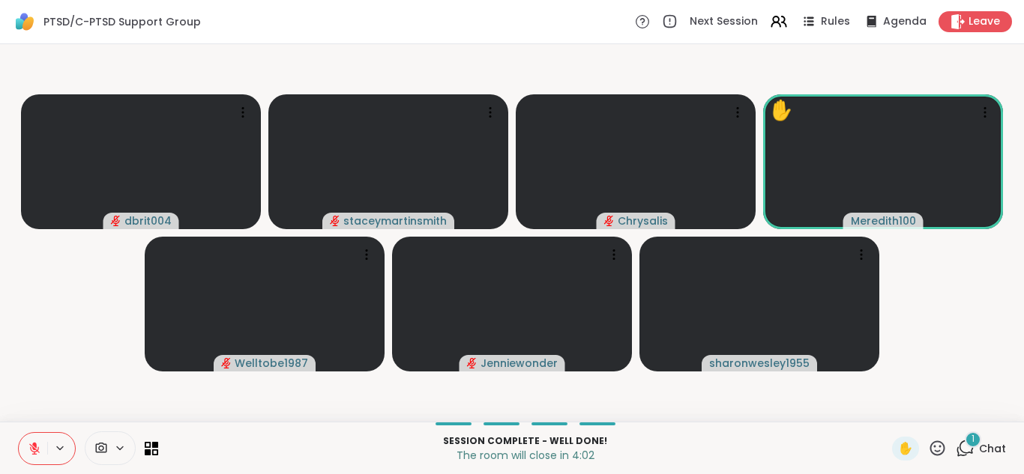
click at [34, 447] on icon at bounding box center [34, 445] width 4 height 6
click at [34, 447] on icon at bounding box center [34, 448] width 13 height 13
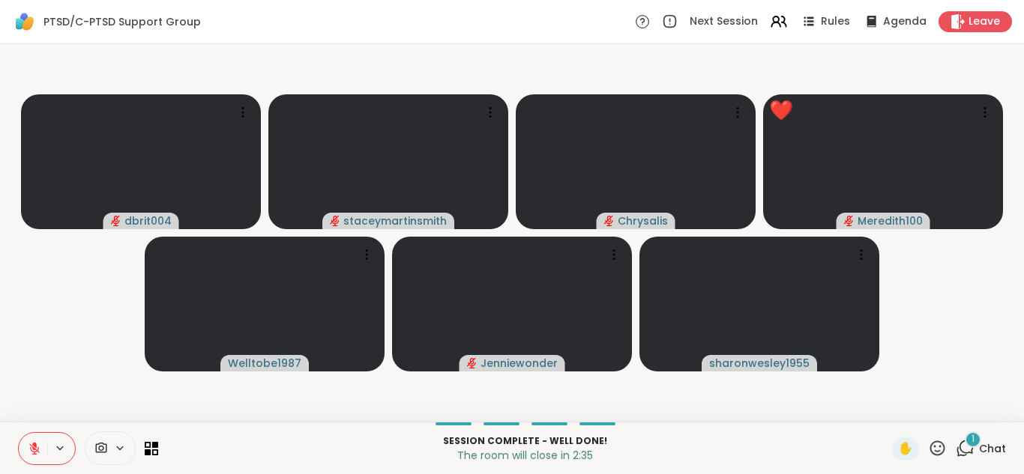
click at [34, 447] on icon at bounding box center [34, 445] width 4 height 6
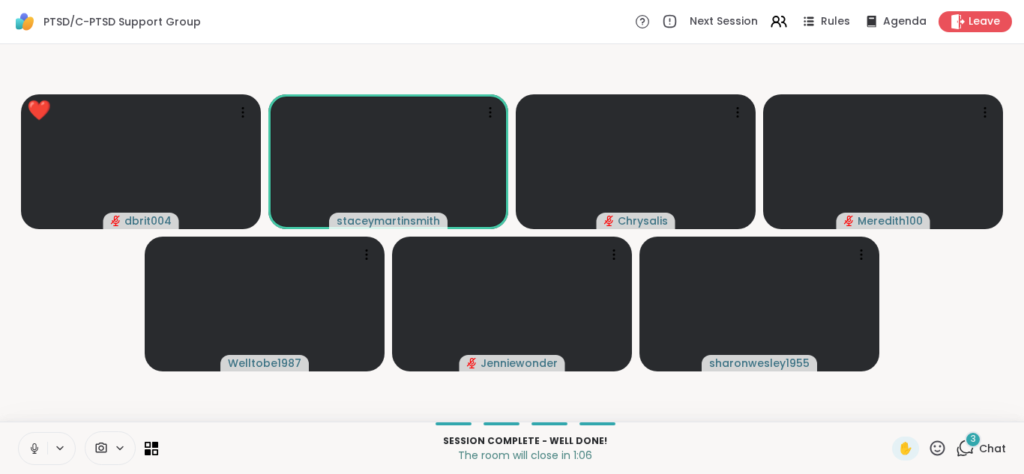
click at [32, 451] on icon at bounding box center [34, 448] width 13 height 13
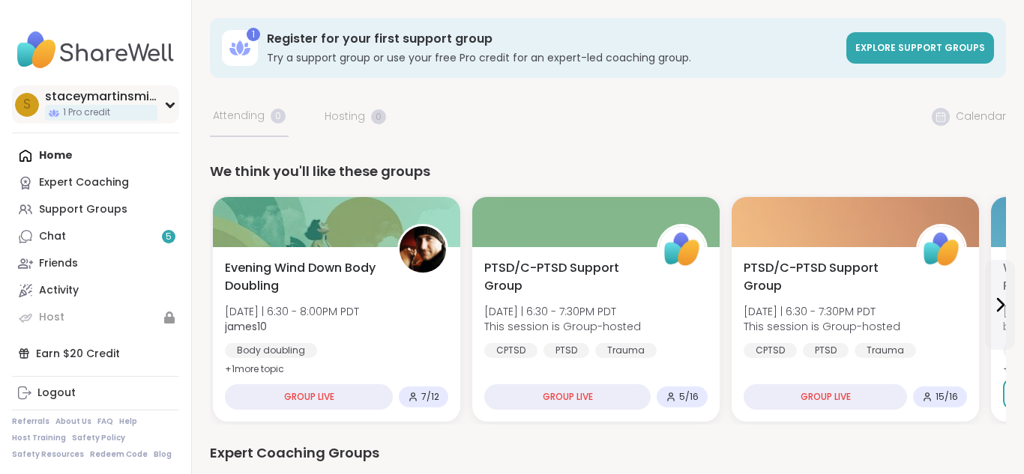
click at [169, 103] on icon at bounding box center [170, 104] width 12 height 7
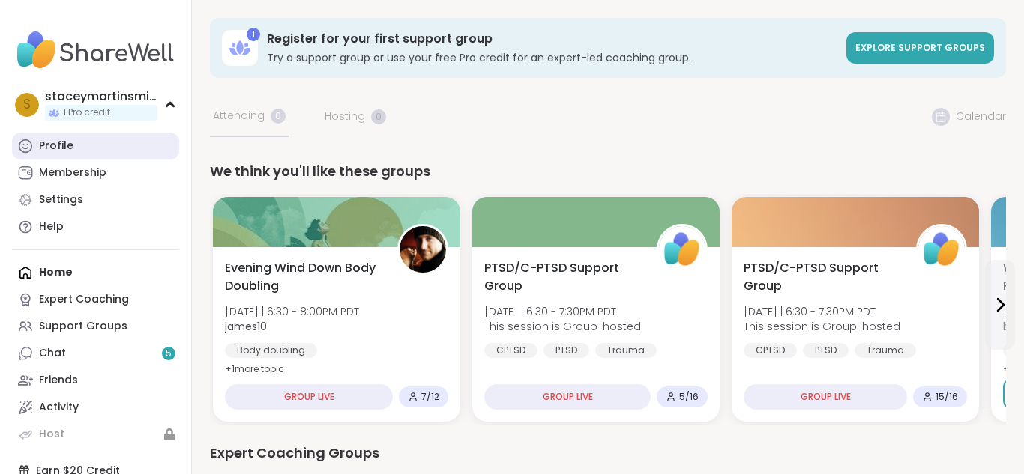
click at [79, 153] on link "Profile" at bounding box center [95, 146] width 167 height 27
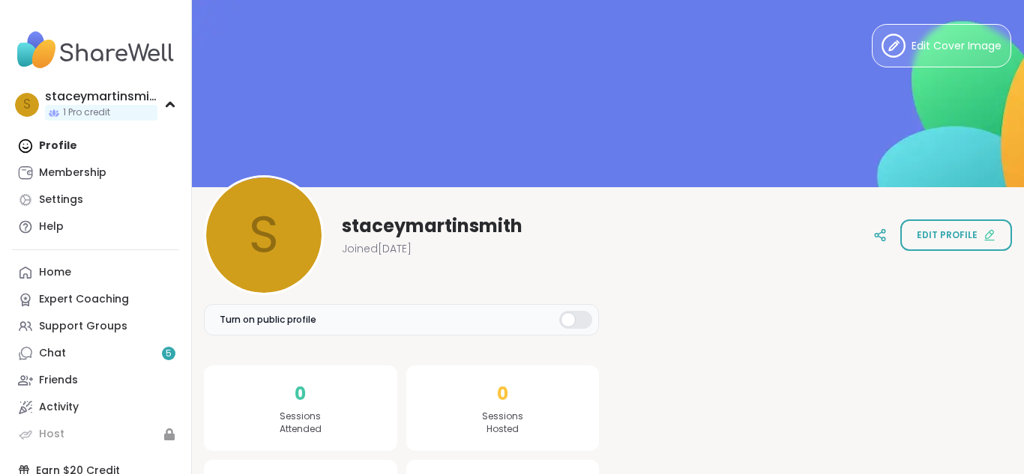
click at [956, 235] on span "Edit profile" at bounding box center [947, 235] width 61 height 13
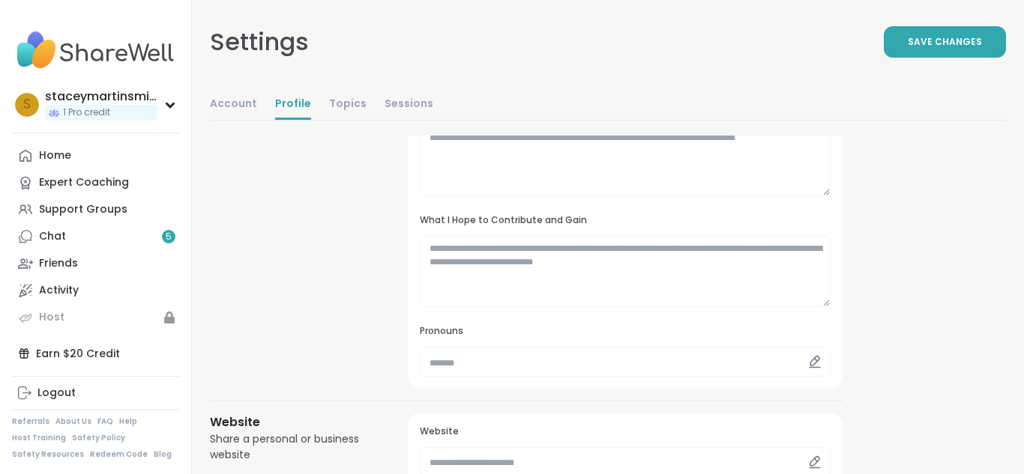
scroll to position [297, 0]
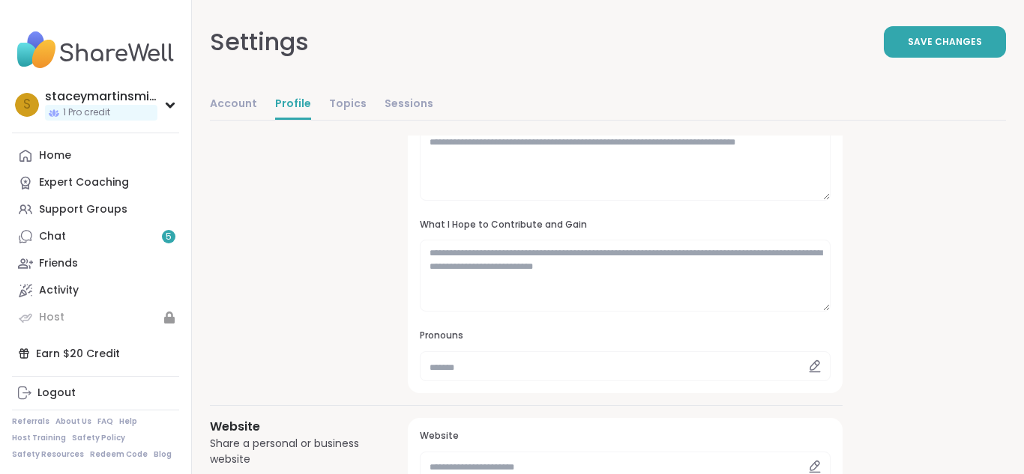
click at [813, 370] on icon at bounding box center [814, 365] width 9 height 9
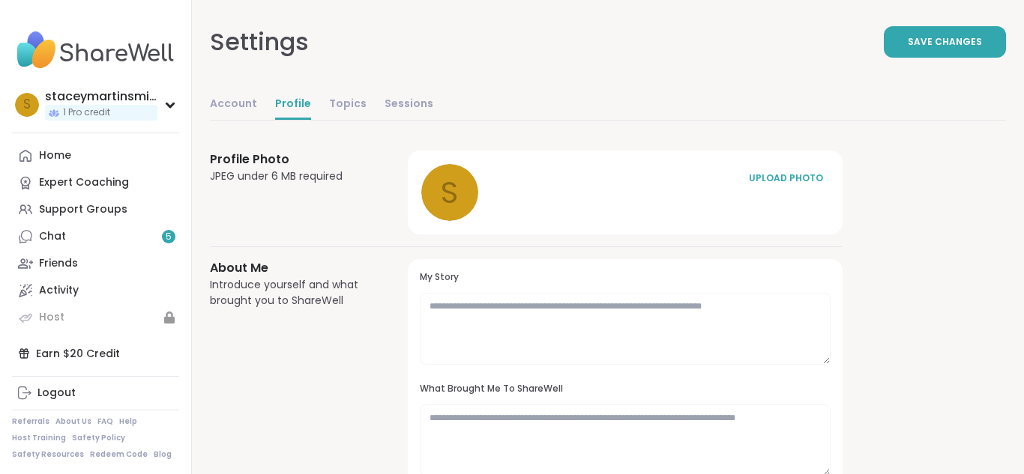
scroll to position [0, 0]
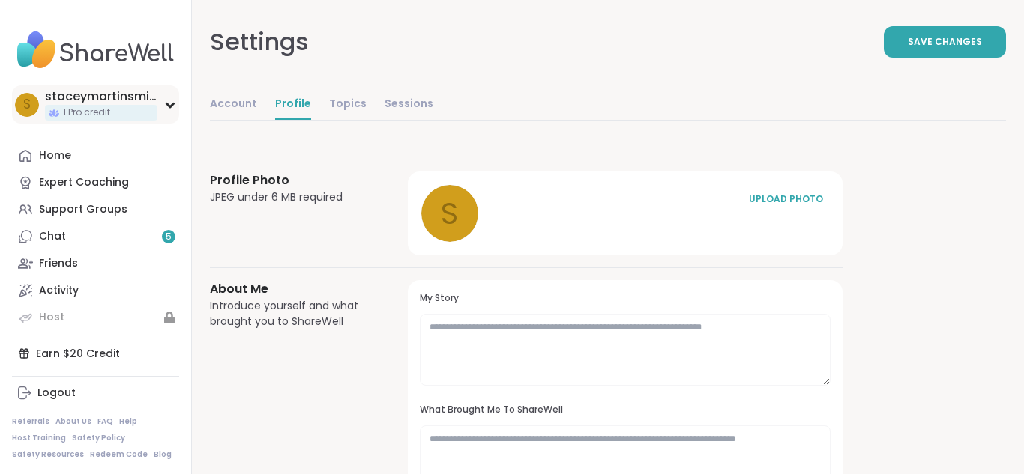
click at [167, 109] on div "s staceymartinsmith 1 Pro credit" at bounding box center [95, 104] width 167 height 38
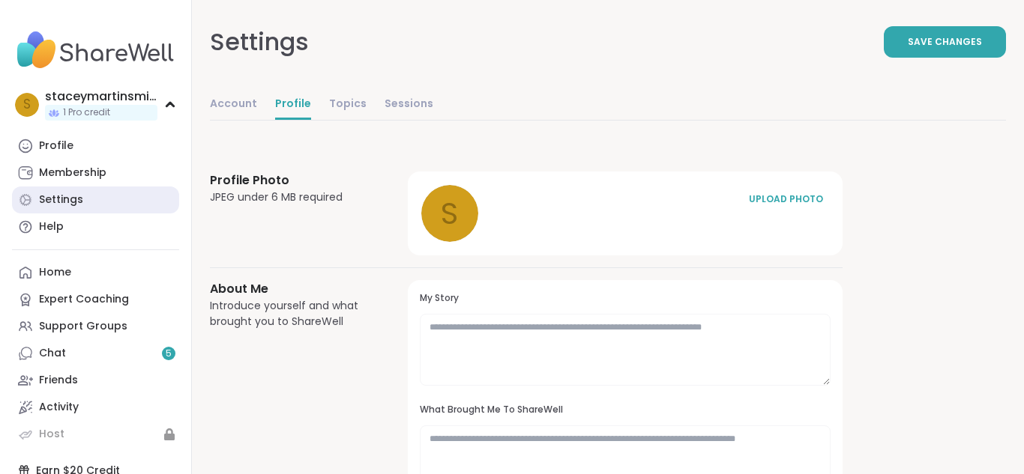
click at [118, 195] on link "Settings" at bounding box center [95, 200] width 167 height 27
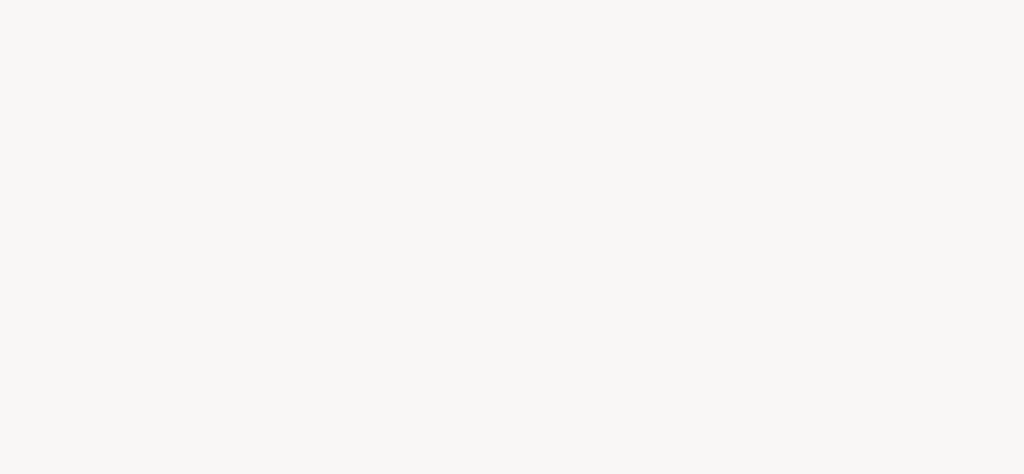
select select "**"
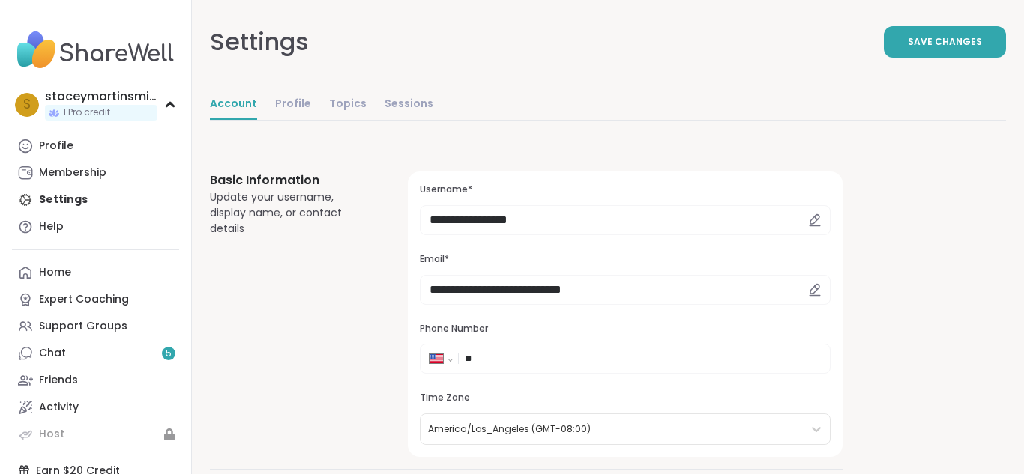
click at [814, 220] on icon at bounding box center [814, 220] width 13 height 13
click at [814, 222] on icon at bounding box center [814, 218] width 9 height 9
select select "**"
click at [109, 167] on link "Membership" at bounding box center [95, 173] width 167 height 27
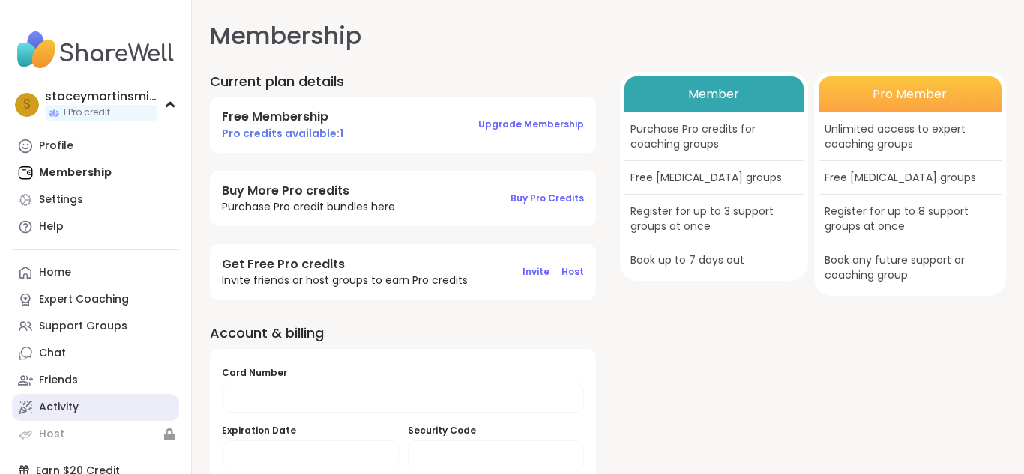
scroll to position [121, 0]
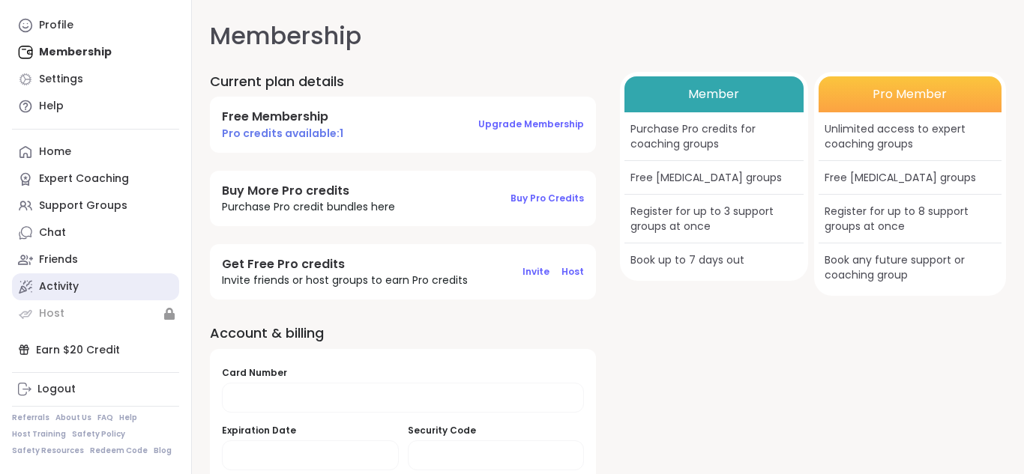
click at [101, 289] on link "Activity" at bounding box center [95, 287] width 167 height 27
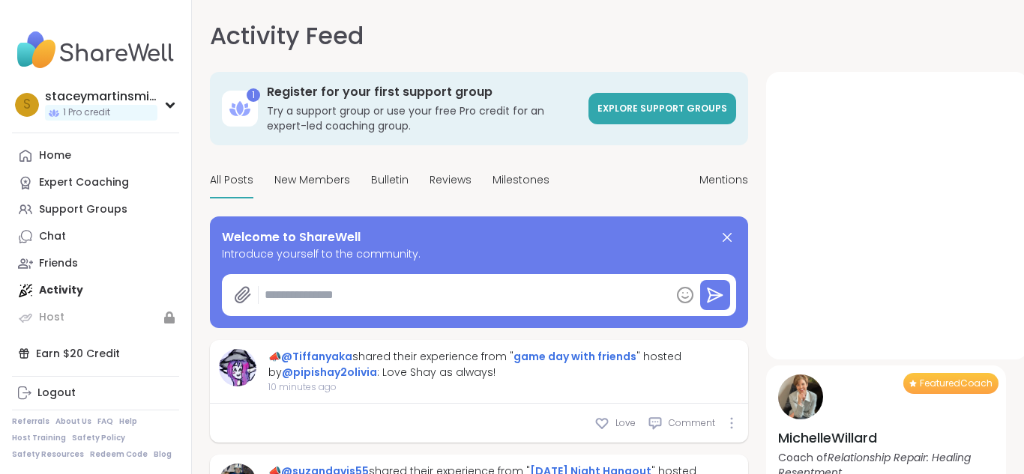
type textarea "*"
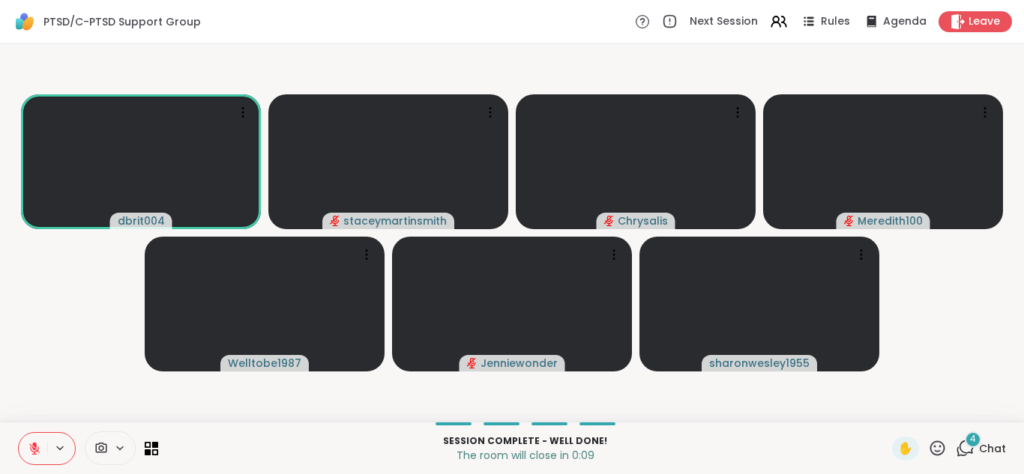
click at [30, 443] on icon at bounding box center [34, 448] width 13 height 13
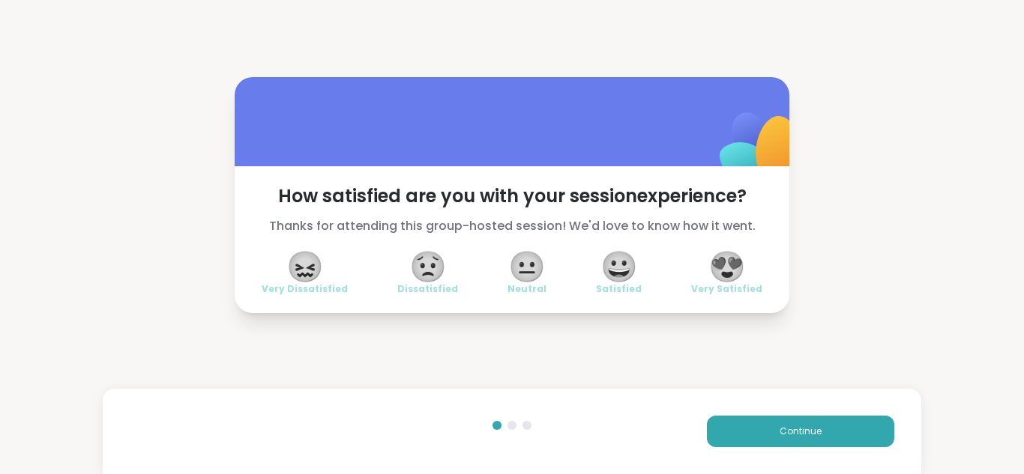
click at [725, 262] on span "😍" at bounding box center [726, 266] width 37 height 27
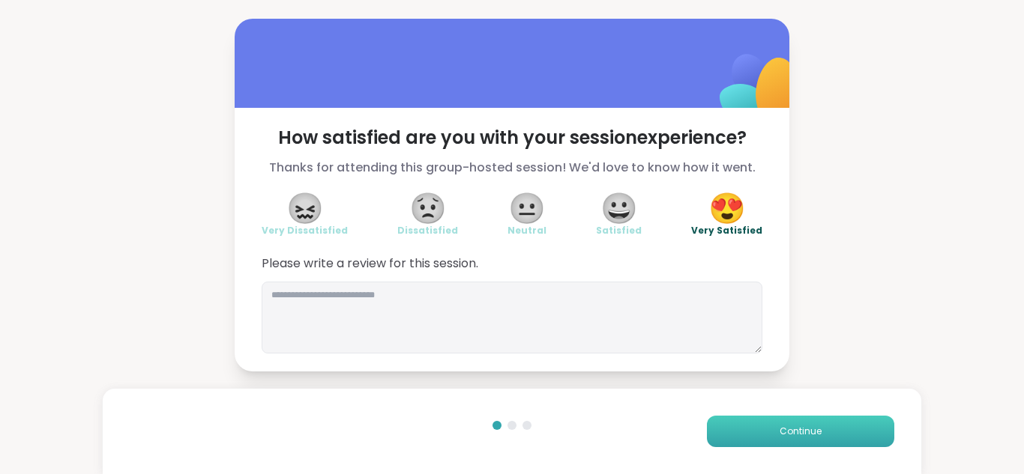
click at [769, 428] on button "Continue" at bounding box center [800, 431] width 187 height 31
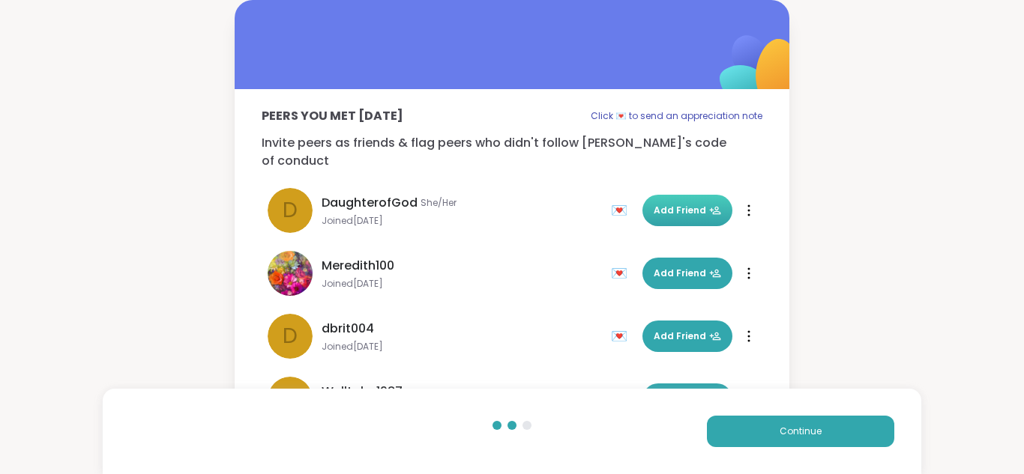
click at [680, 204] on span "Add Friend" at bounding box center [687, 210] width 67 height 13
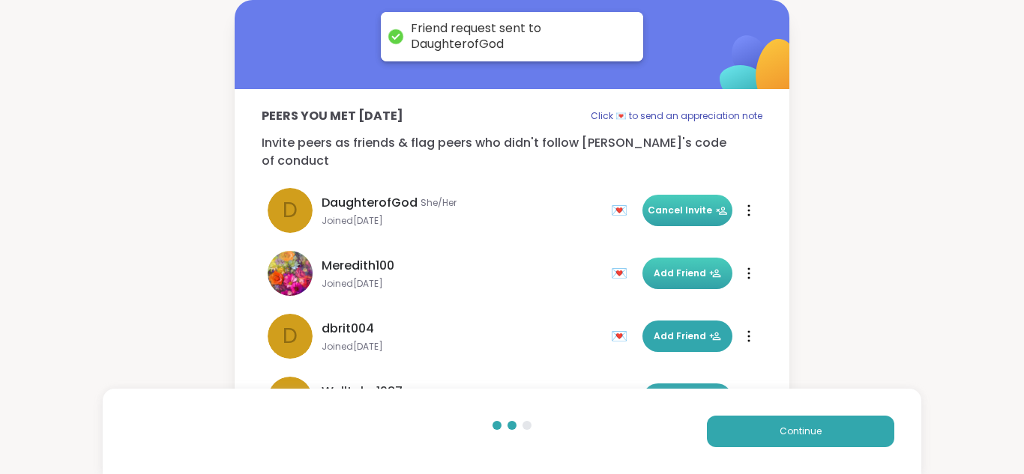
click at [683, 258] on button "Add Friend" at bounding box center [687, 273] width 90 height 31
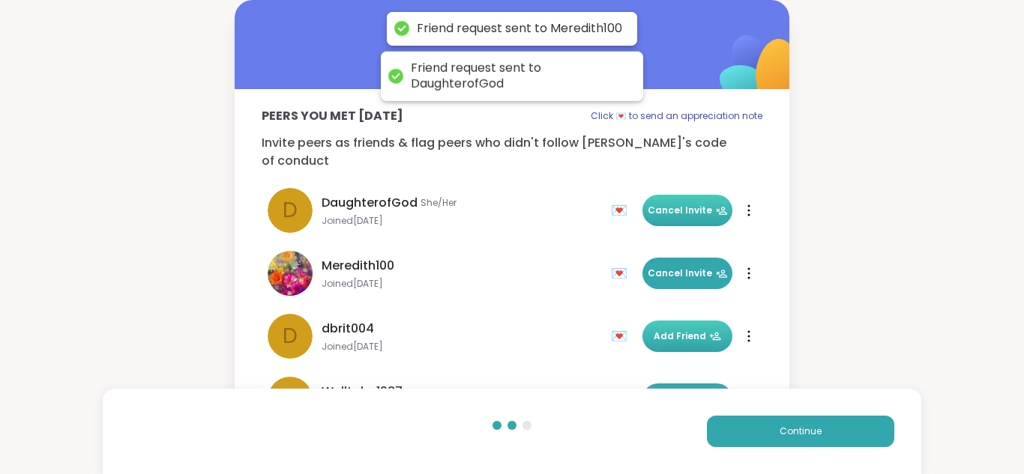
click at [692, 321] on button "Add Friend" at bounding box center [687, 336] width 90 height 31
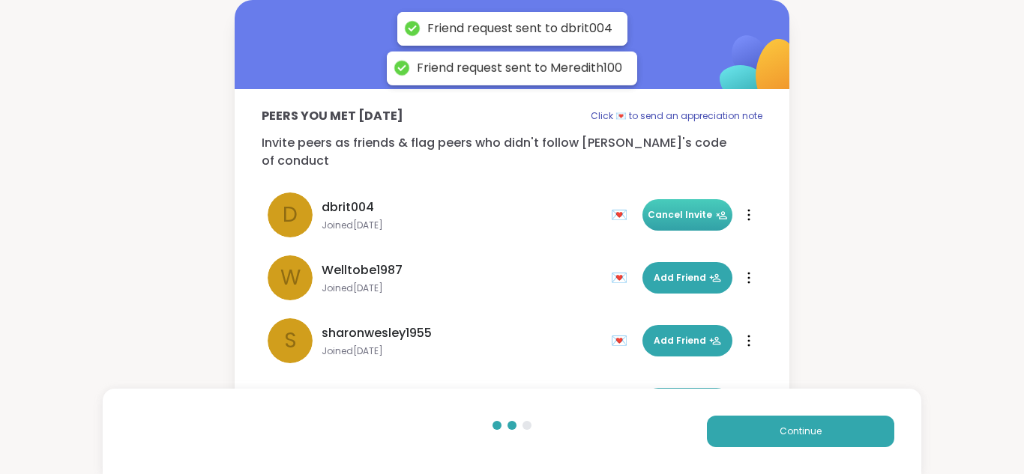
scroll to position [134, 0]
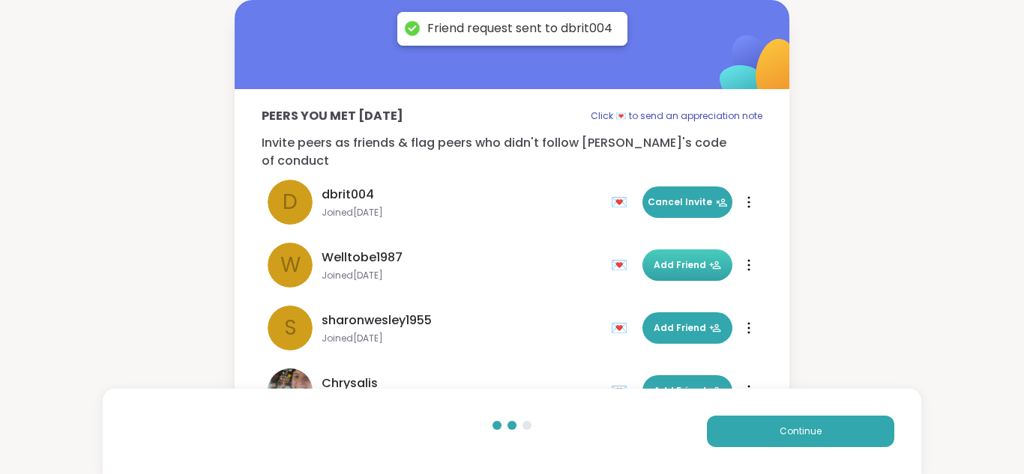
click at [688, 259] on span "Add Friend" at bounding box center [687, 265] width 67 height 13
click at [687, 322] on span "Add Friend" at bounding box center [687, 328] width 67 height 13
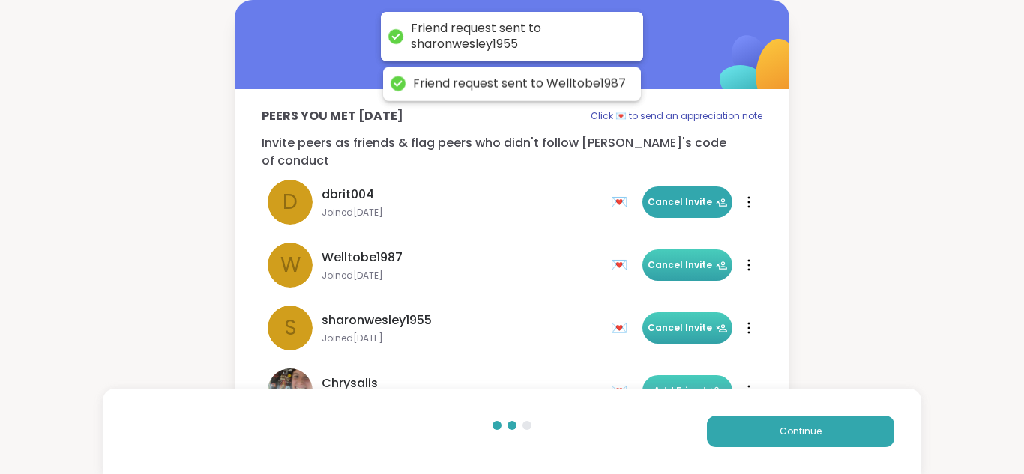
click at [687, 384] on span "Add Friend" at bounding box center [687, 390] width 67 height 13
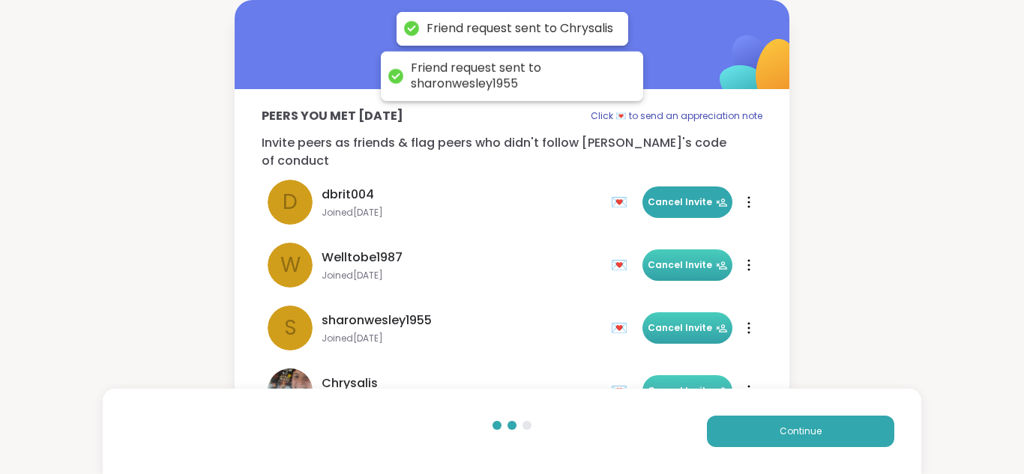
scroll to position [234, 0]
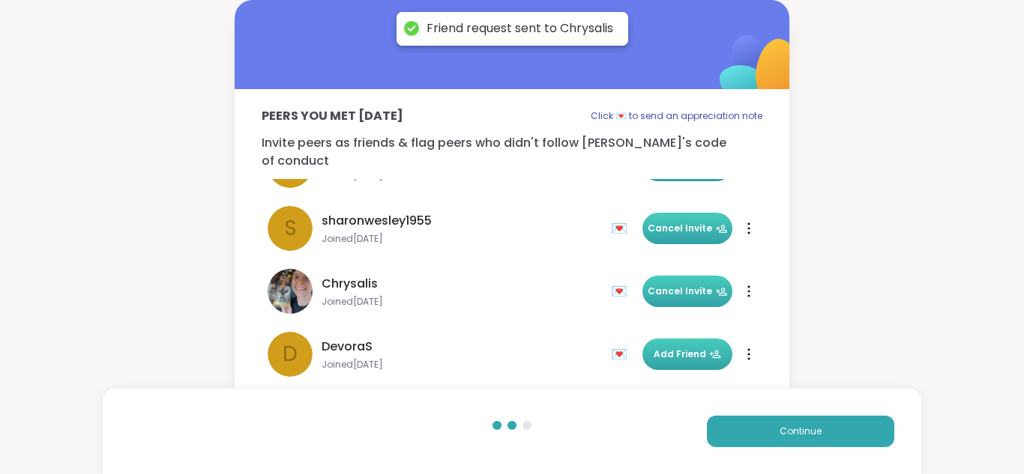
click at [681, 346] on button "Add Friend" at bounding box center [687, 354] width 90 height 31
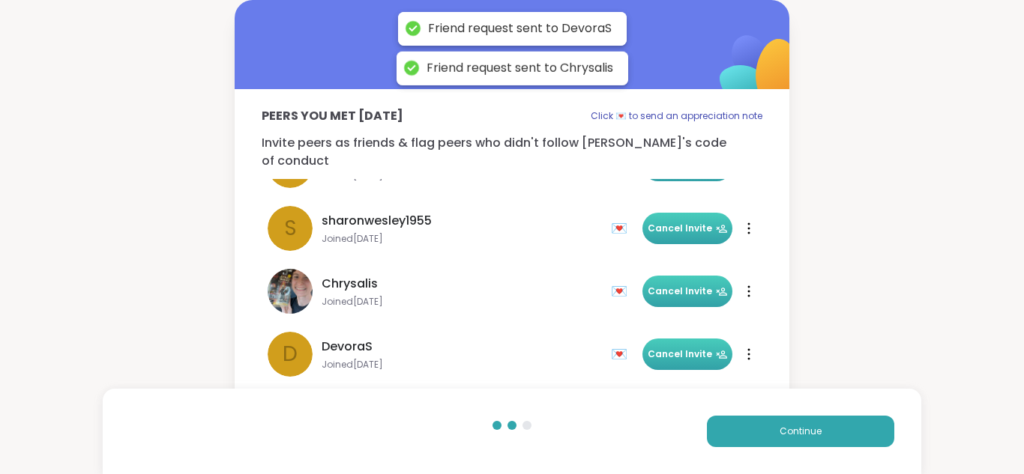
scroll to position [70, 0]
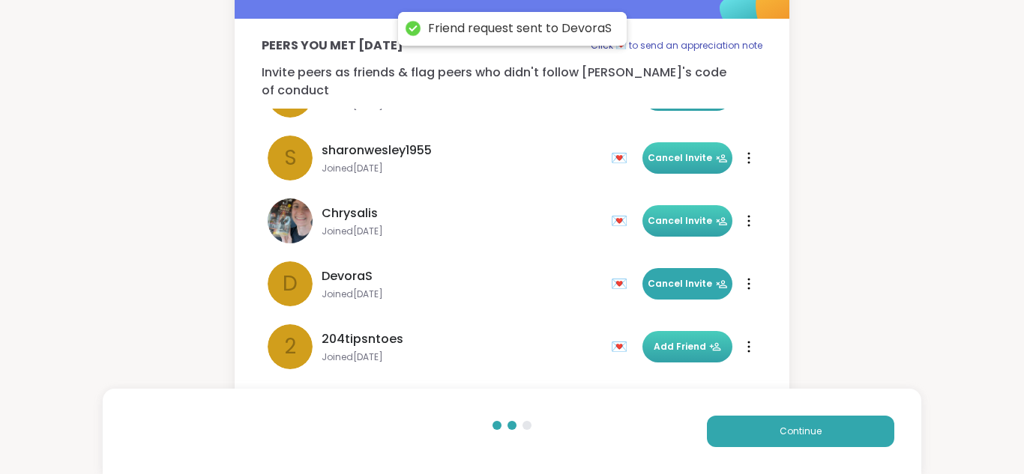
click at [678, 340] on span "Add Friend" at bounding box center [687, 346] width 67 height 13
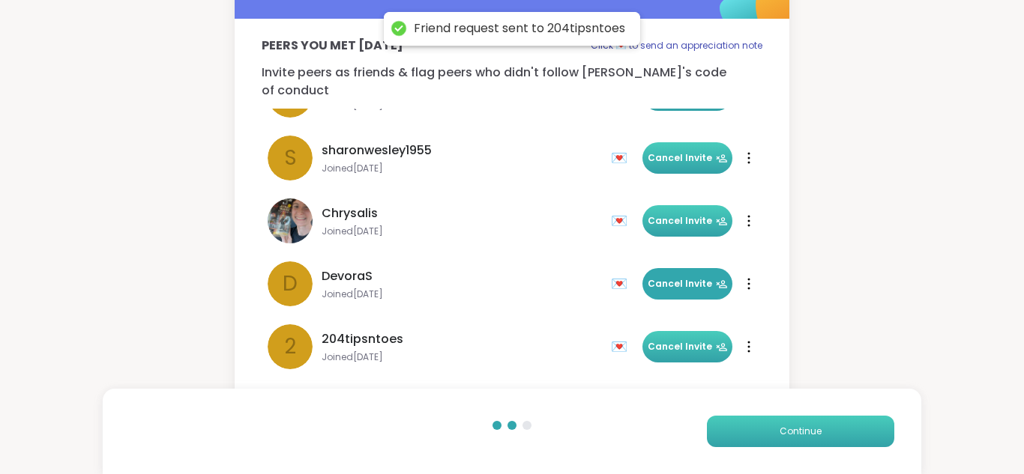
click at [778, 438] on button "Continue" at bounding box center [800, 431] width 187 height 31
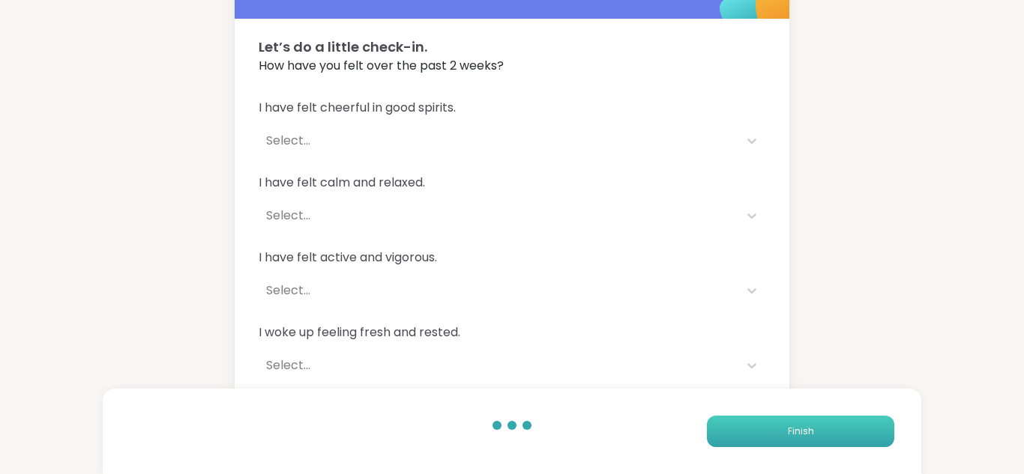
click at [778, 438] on button "Finish" at bounding box center [800, 431] width 187 height 31
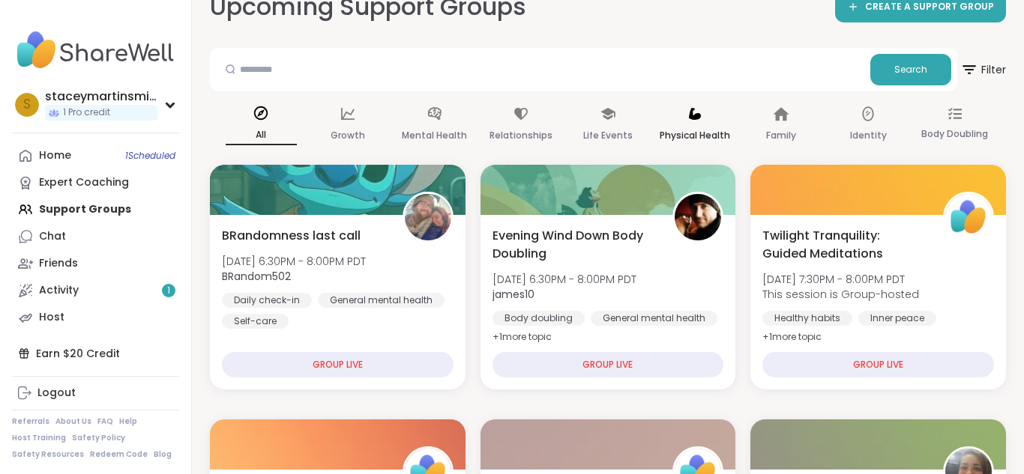
scroll to position [108, 0]
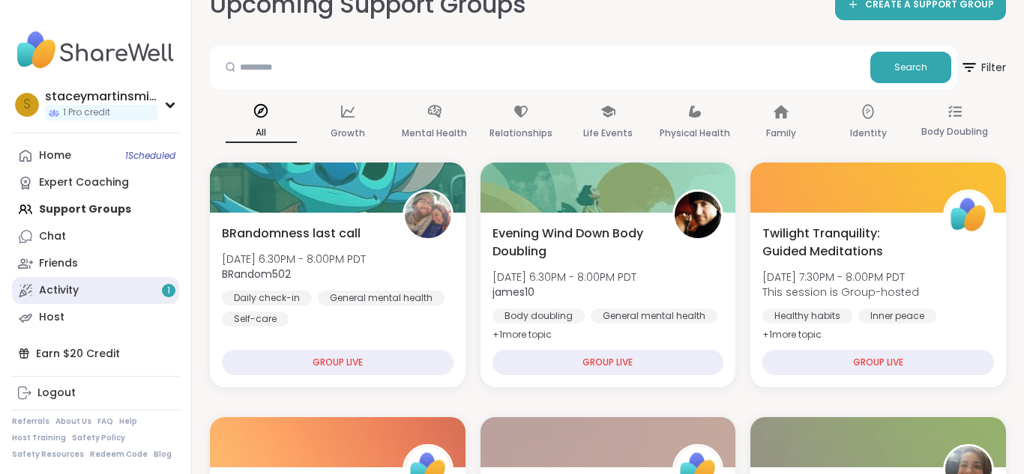
click at [103, 292] on link "Activity 1" at bounding box center [95, 290] width 167 height 27
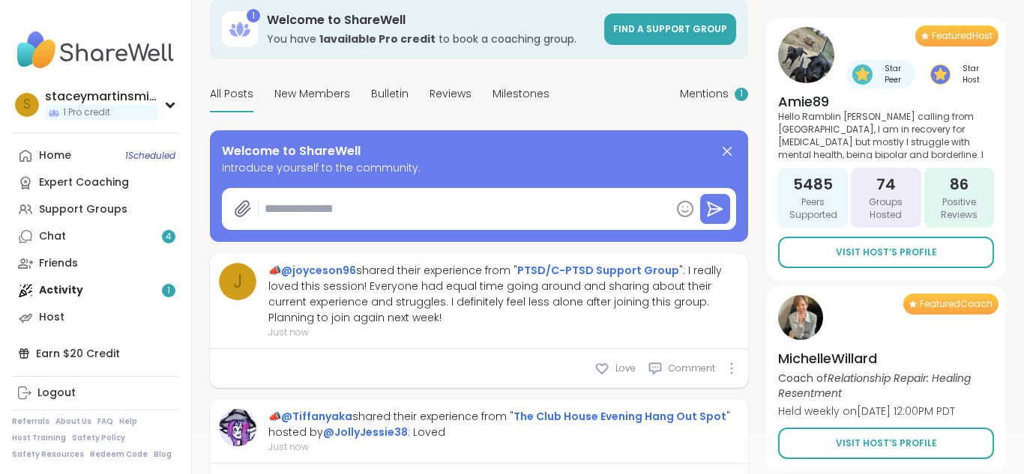
scroll to position [74, 0]
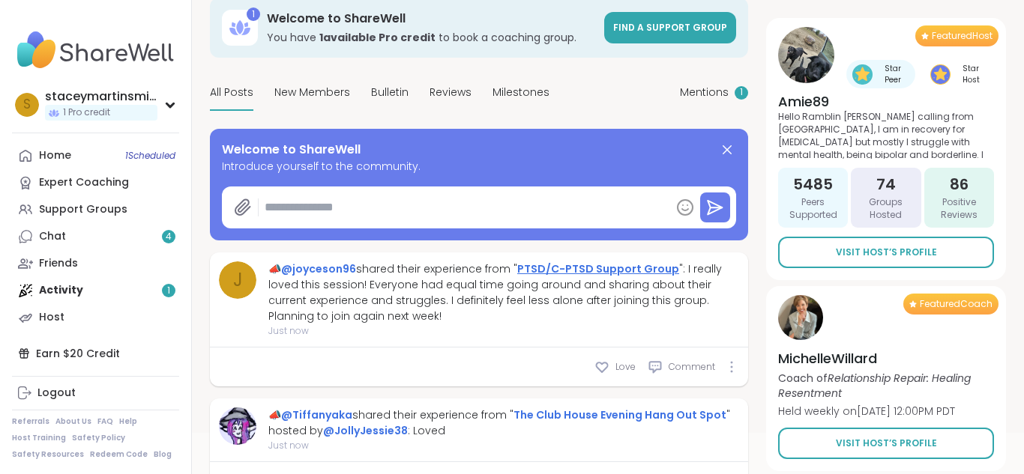
click at [530, 268] on link "PTSD/C-PTSD Support Group" at bounding box center [598, 269] width 162 height 15
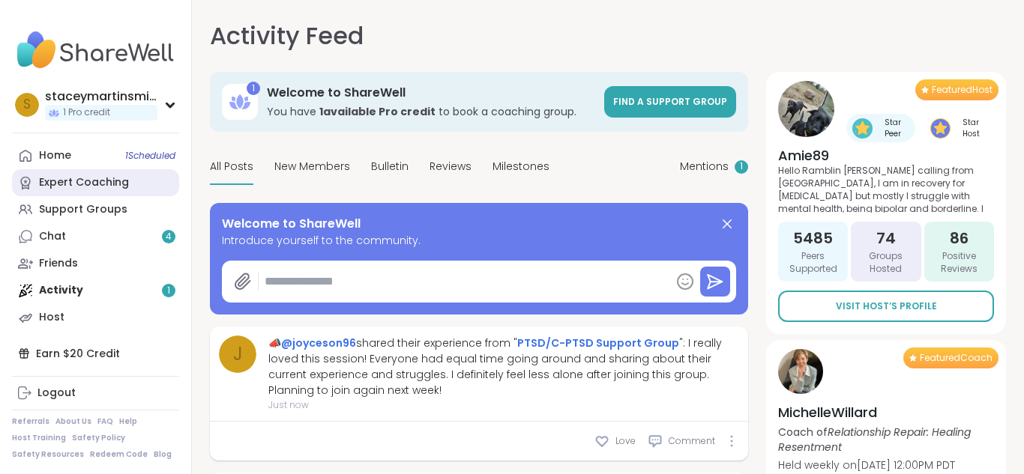
type textarea "*"
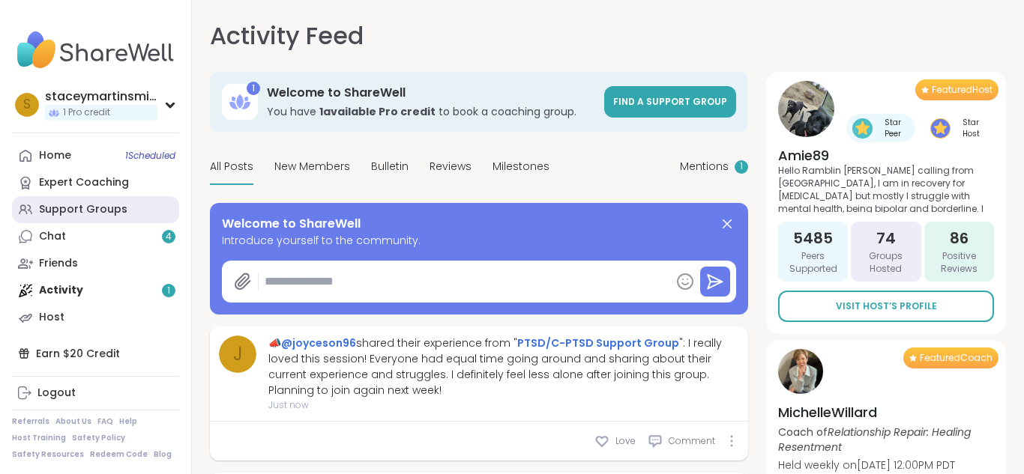
click at [115, 203] on div "Support Groups" at bounding box center [83, 209] width 88 height 15
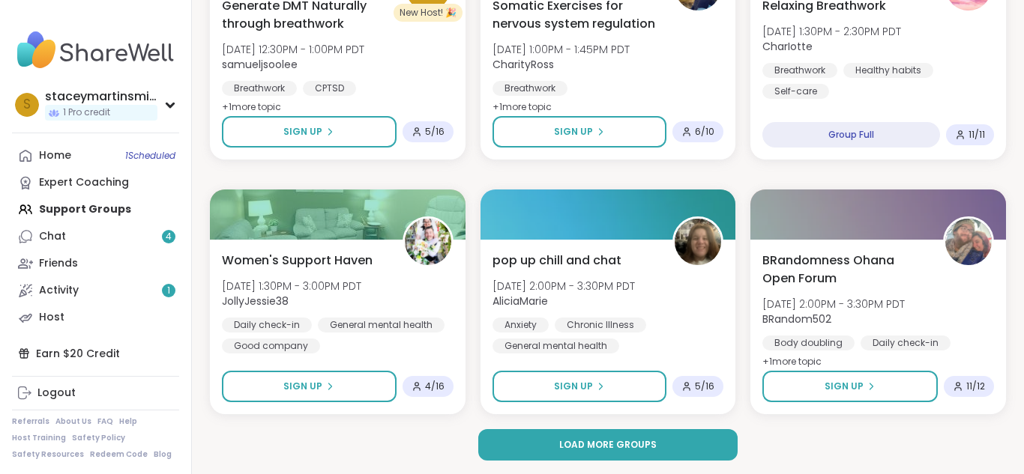
scroll to position [2885, 0]
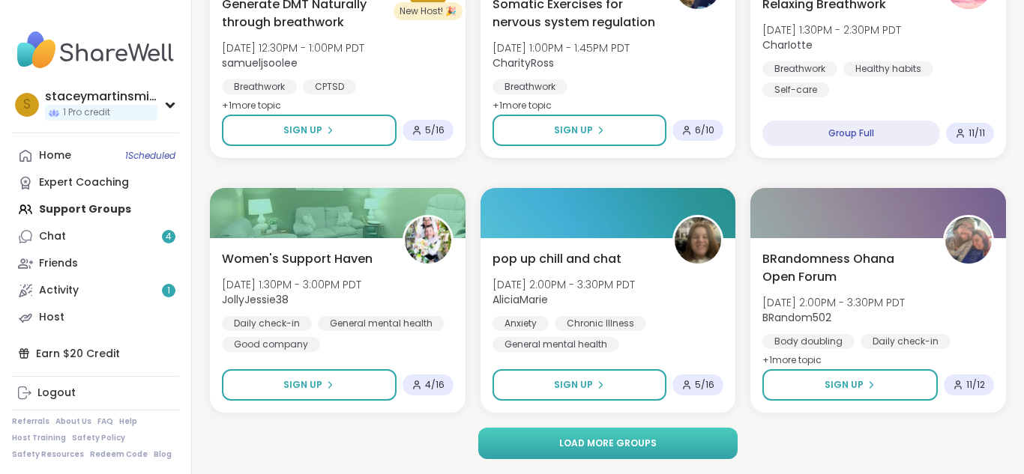
click at [705, 438] on button "Load more groups" at bounding box center [607, 443] width 259 height 31
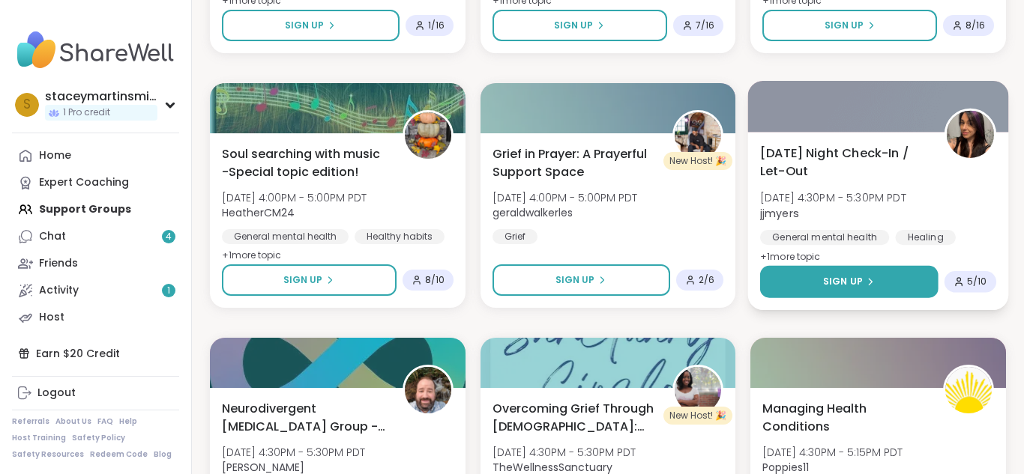
scroll to position [4013, 0]
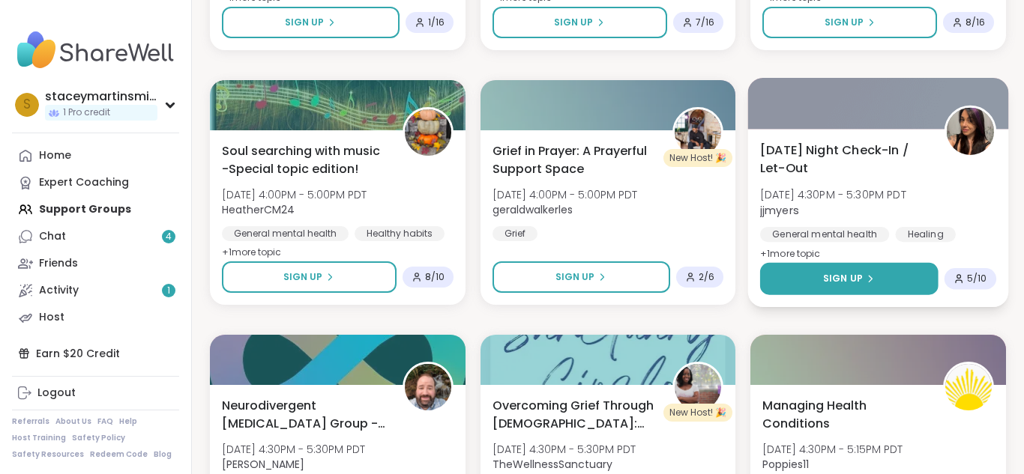
click at [858, 273] on span "Sign Up" at bounding box center [843, 278] width 40 height 13
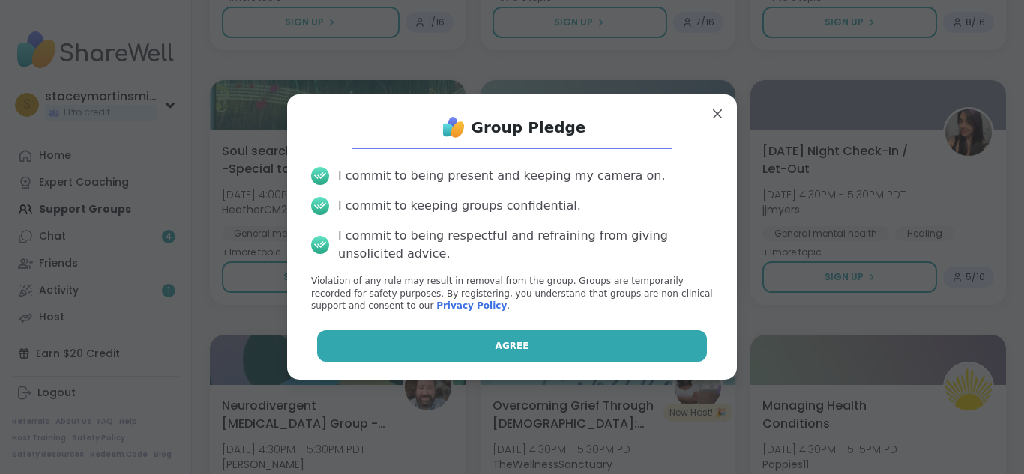
click at [630, 356] on button "Agree" at bounding box center [512, 346] width 390 height 31
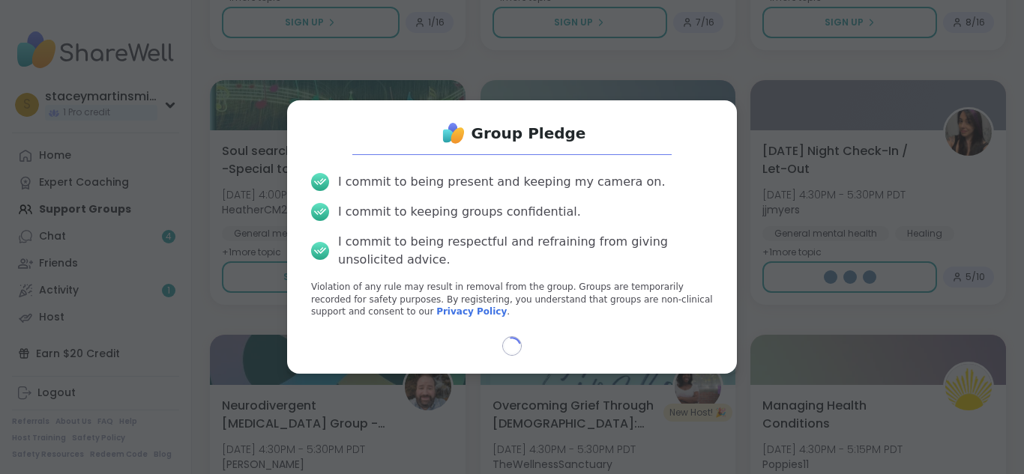
select select "**"
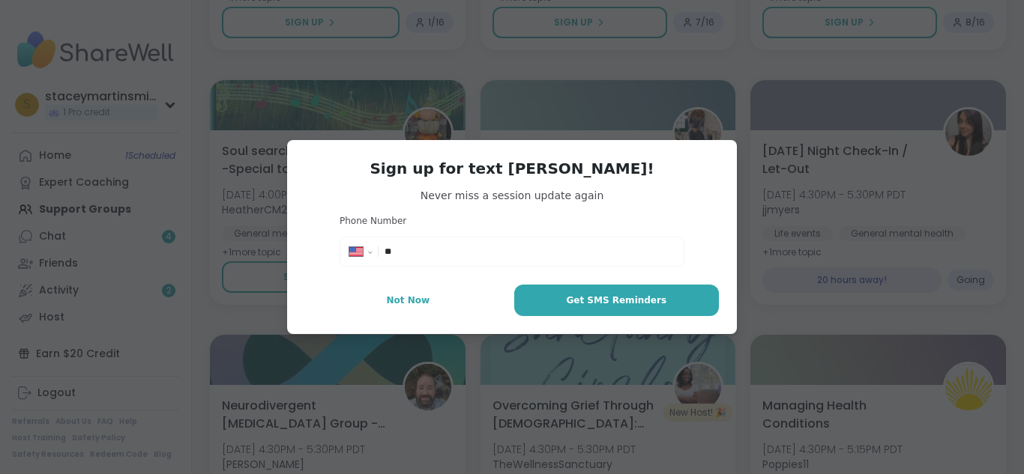
click at [475, 246] on input "**" at bounding box center [529, 251] width 290 height 15
type input "**********"
click at [594, 294] on span "Get SMS Reminders" at bounding box center [616, 300] width 100 height 13
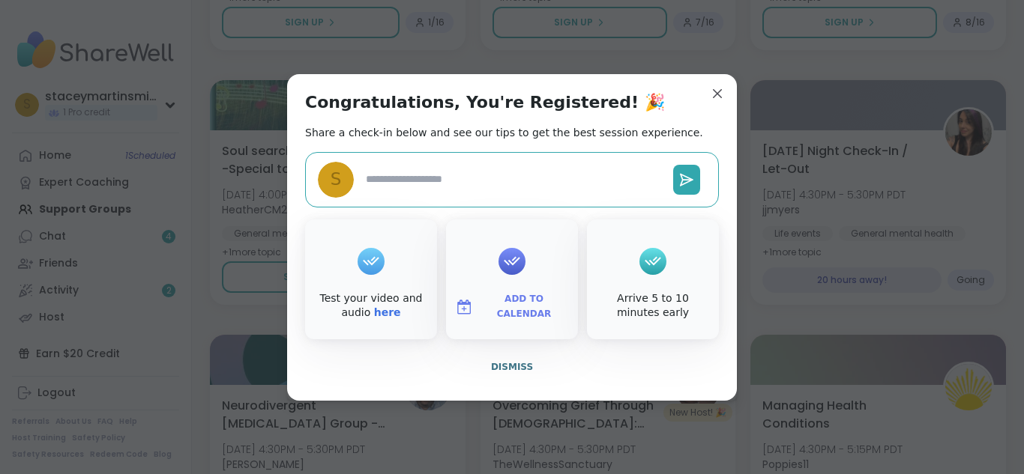
click at [522, 295] on button "Add to Calendar" at bounding box center [512, 307] width 126 height 31
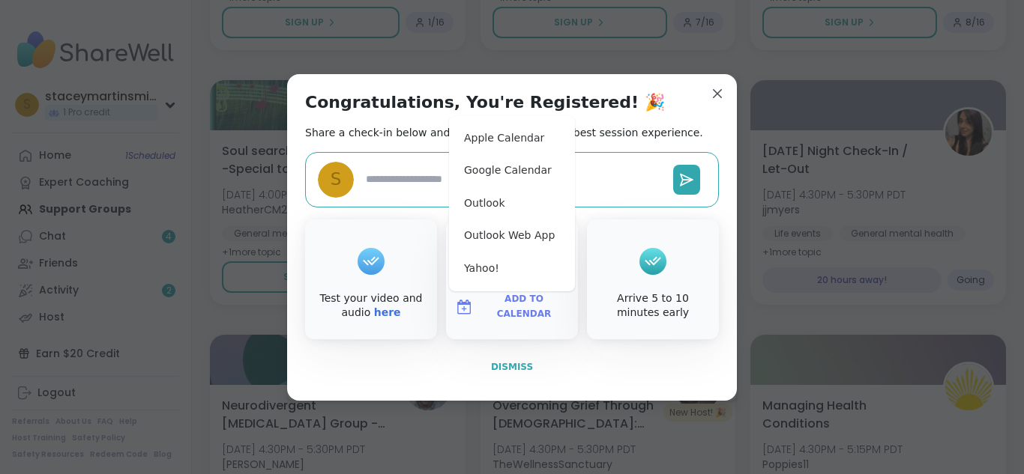
click at [505, 360] on span "Dismiss" at bounding box center [512, 366] width 42 height 13
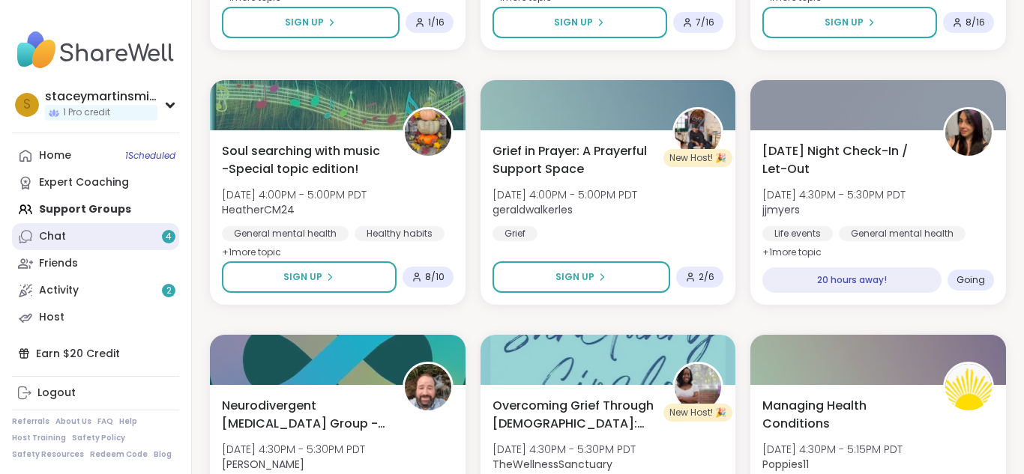
click at [140, 238] on link "Chat 4" at bounding box center [95, 236] width 167 height 27
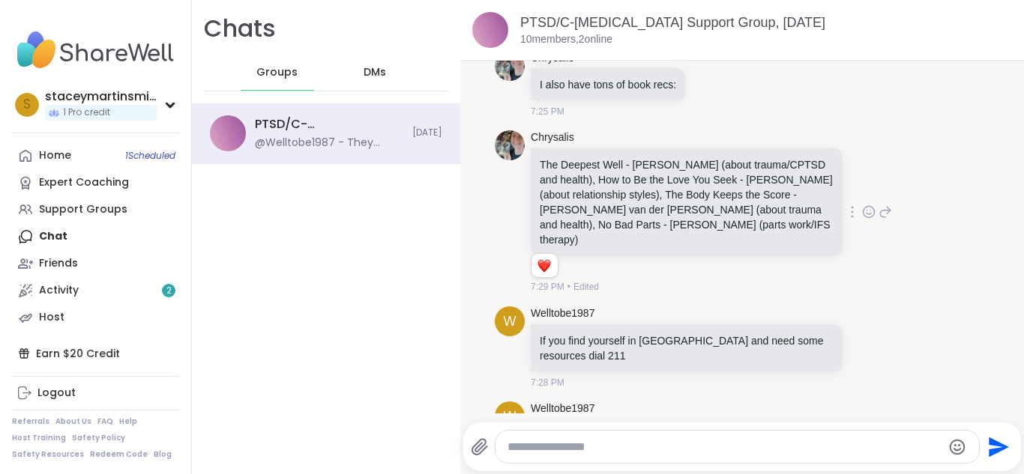
scroll to position [1943, 0]
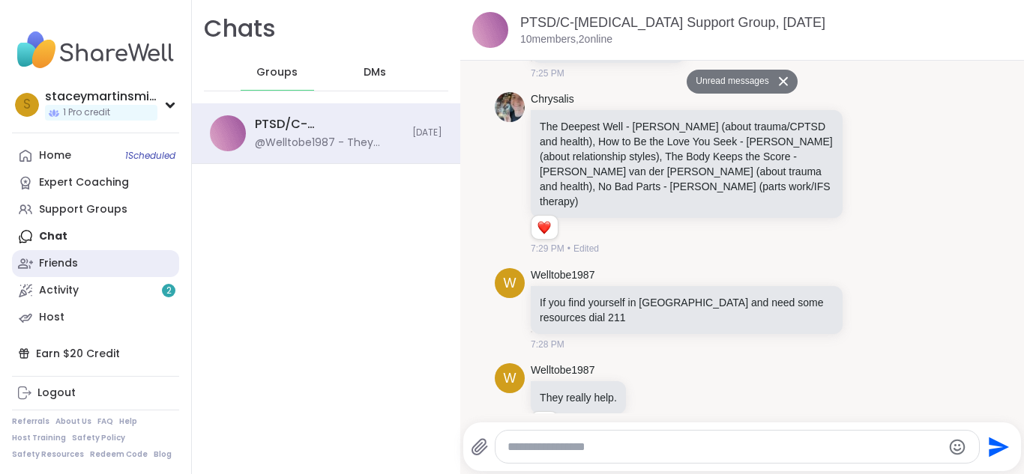
click at [114, 250] on link "Friends" at bounding box center [95, 263] width 167 height 27
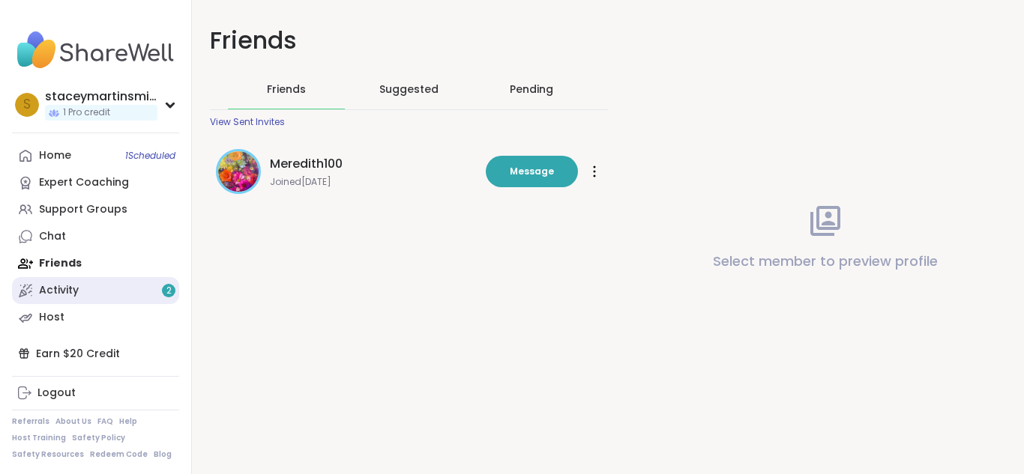
click at [125, 286] on link "Activity 2" at bounding box center [95, 290] width 167 height 27
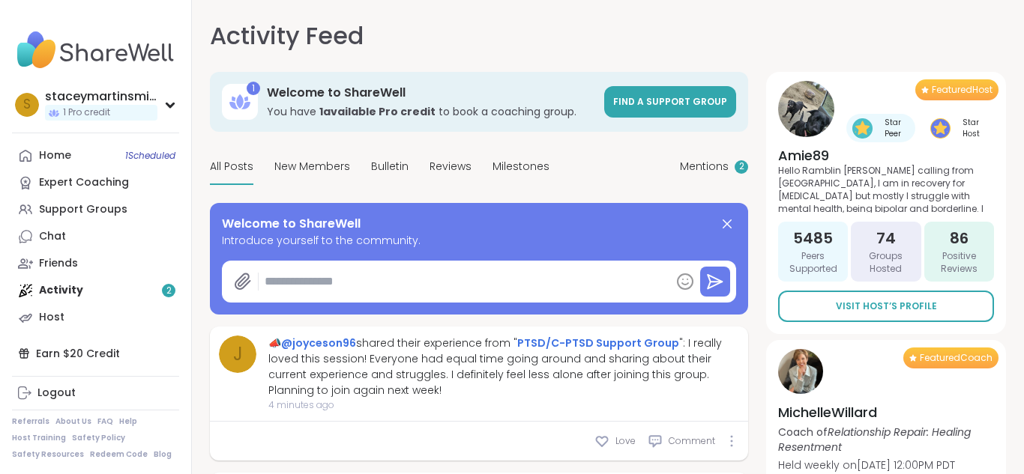
type textarea "*"
